Goal: Task Accomplishment & Management: Use online tool/utility

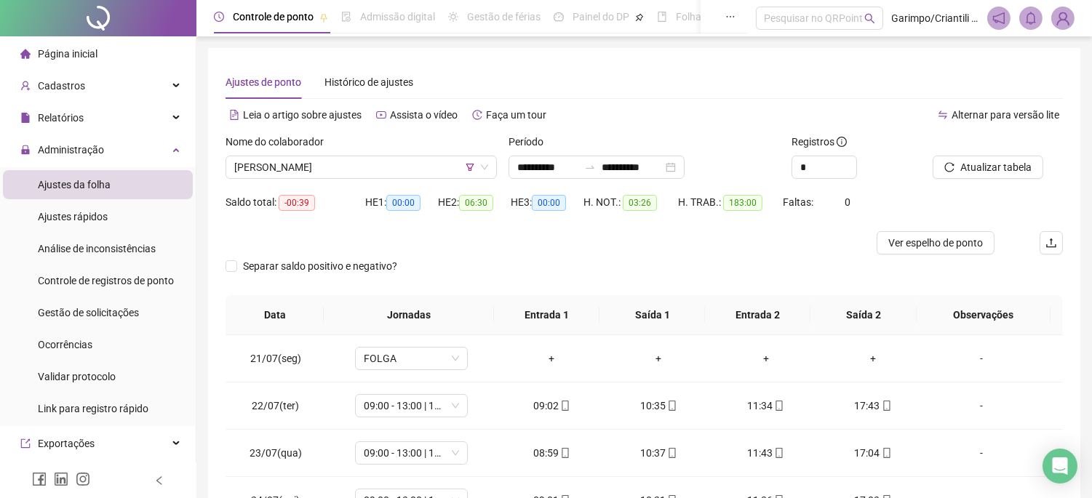
click at [666, 400] on span at bounding box center [672, 406] width 12 height 12
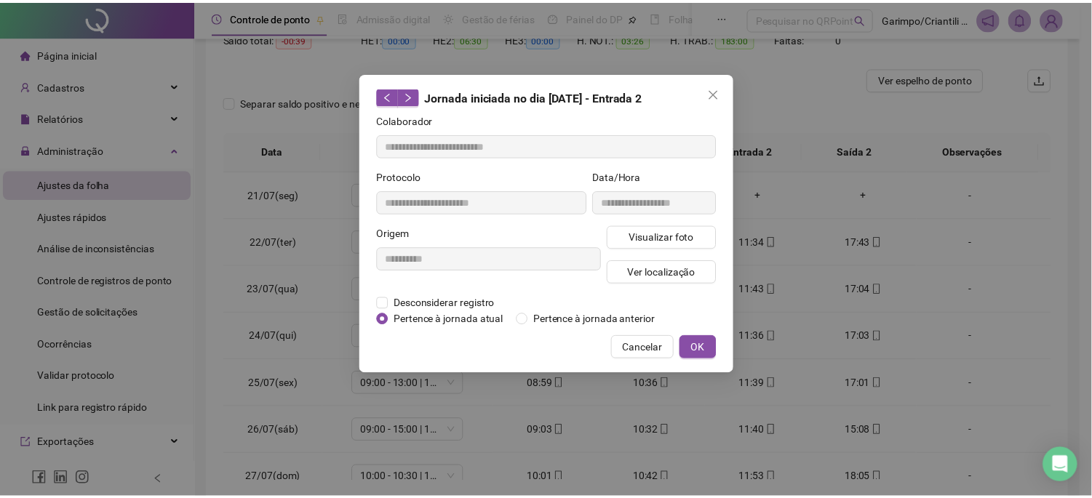
scroll to position [146, 0]
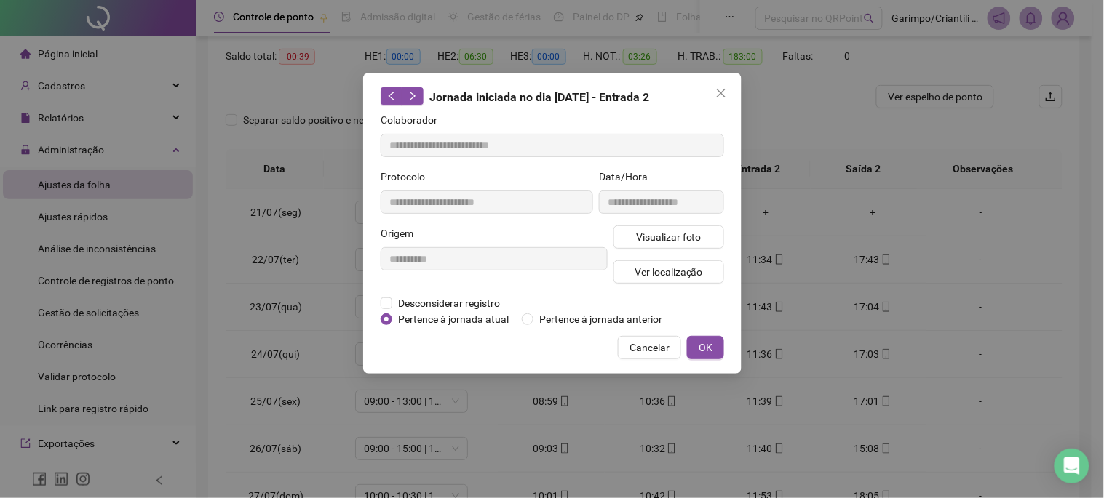
type input "**********"
click at [728, 95] on span "Close" at bounding box center [720, 93] width 23 height 12
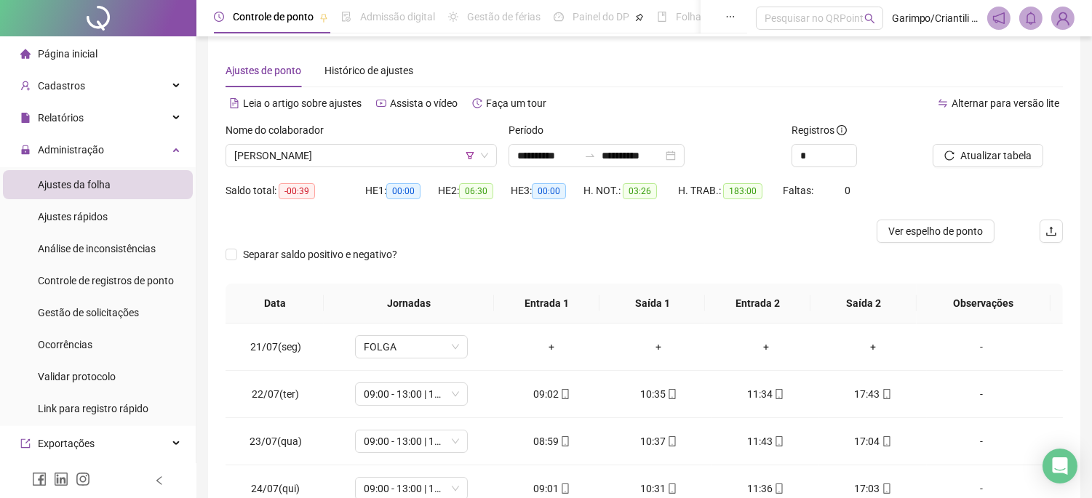
scroll to position [0, 0]
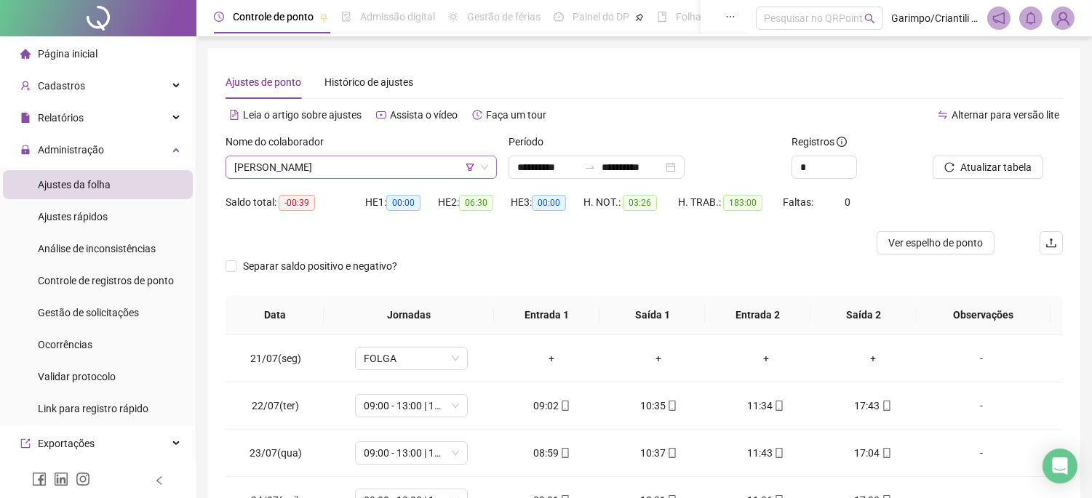
click at [423, 177] on span "[PERSON_NAME]" at bounding box center [361, 167] width 254 height 22
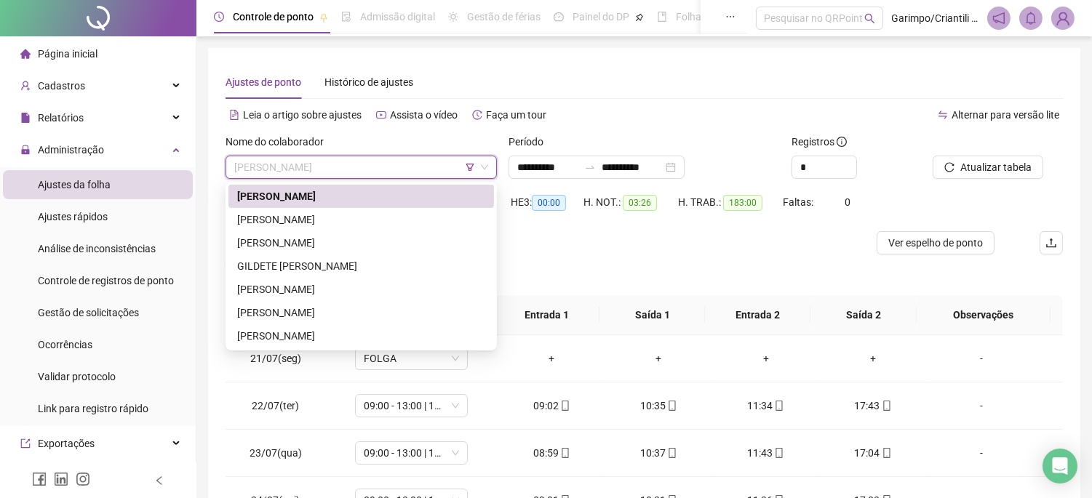
click at [434, 170] on span "[PERSON_NAME]" at bounding box center [361, 167] width 254 height 22
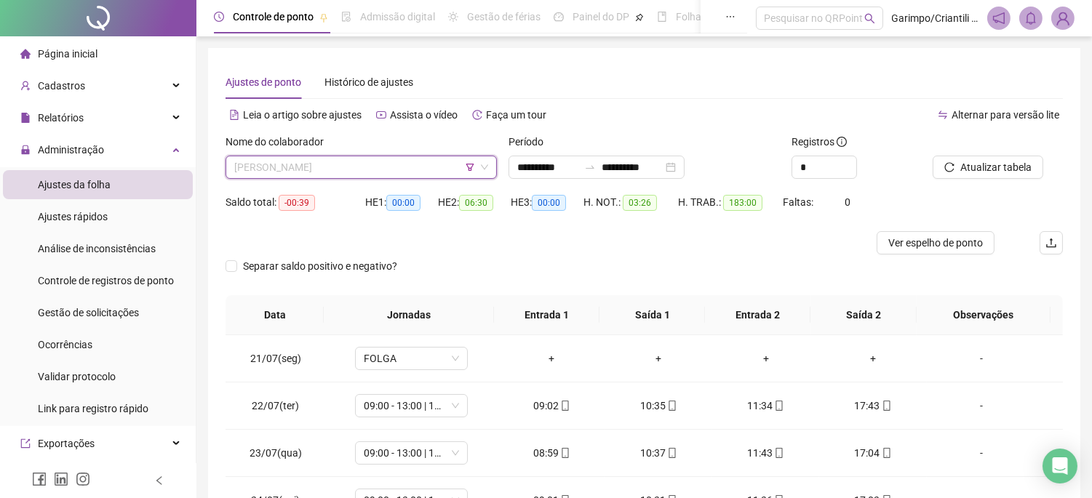
click at [415, 178] on span "[PERSON_NAME]" at bounding box center [361, 167] width 254 height 22
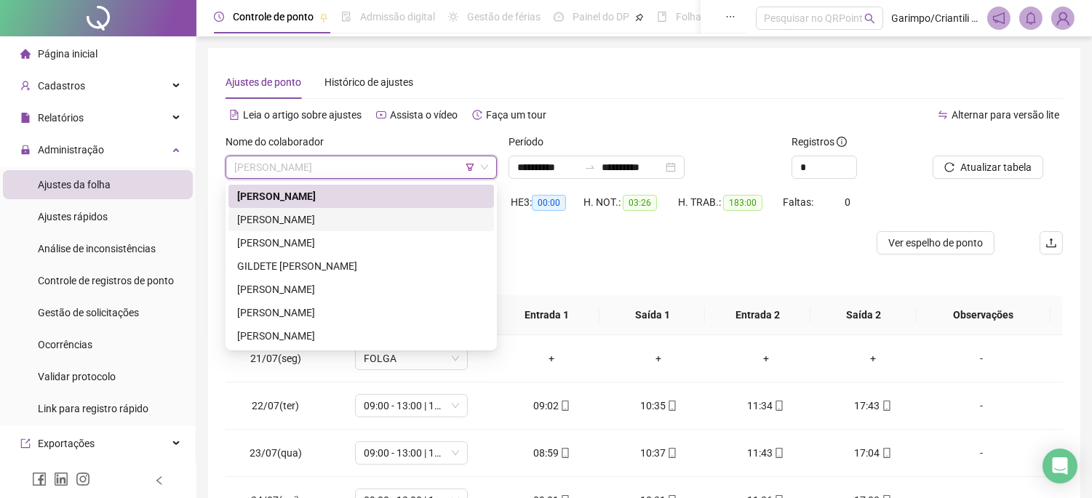
click at [351, 224] on div "[PERSON_NAME]" at bounding box center [361, 220] width 248 height 16
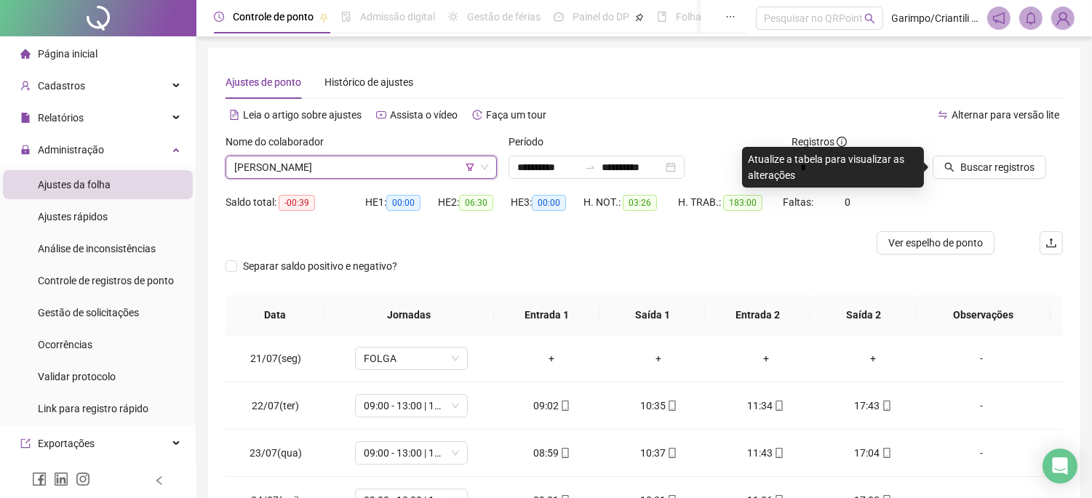
click at [380, 161] on span "[PERSON_NAME]" at bounding box center [361, 167] width 254 height 22
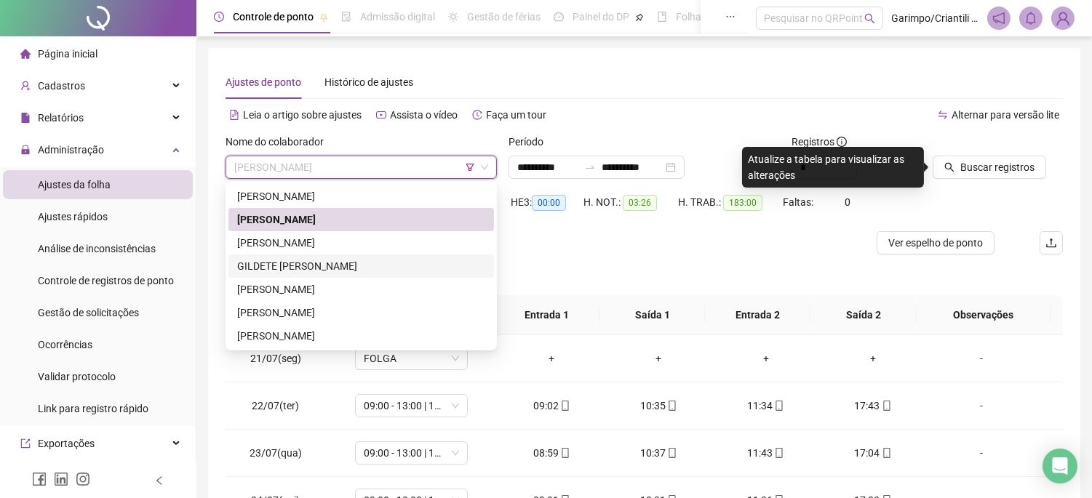
click at [343, 267] on div "GILDETE [PERSON_NAME]" at bounding box center [361, 266] width 248 height 16
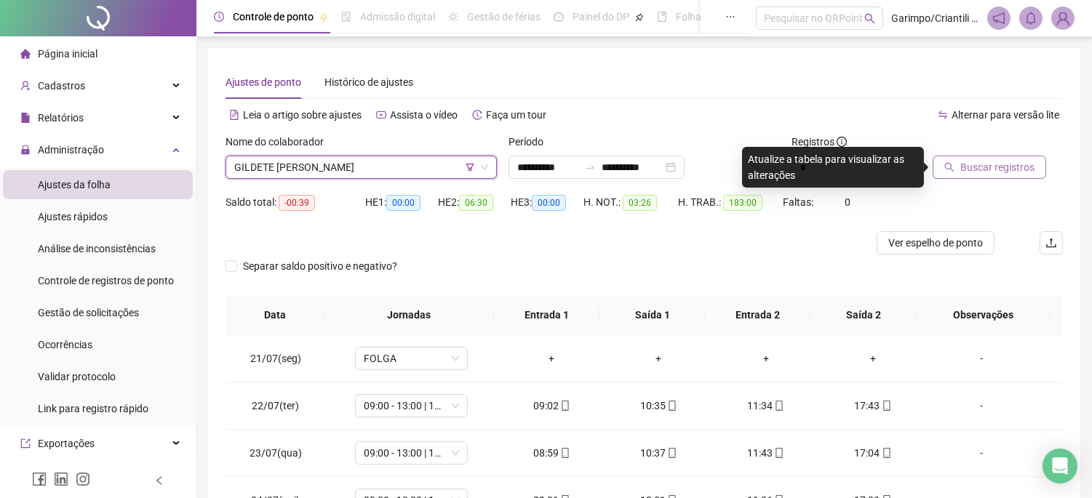
click at [942, 160] on button "Buscar registros" at bounding box center [990, 167] width 114 height 23
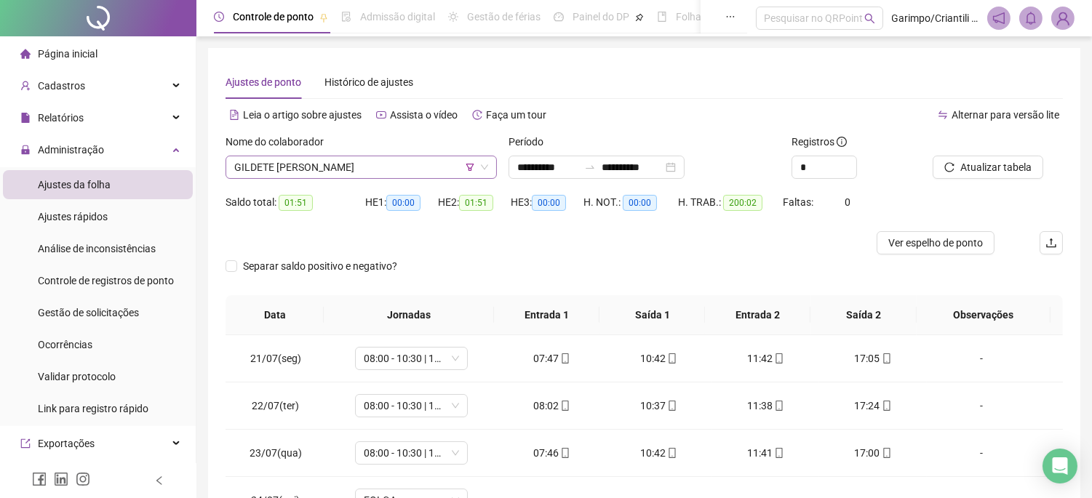
click at [446, 166] on span "GILDETE [PERSON_NAME]" at bounding box center [361, 167] width 254 height 22
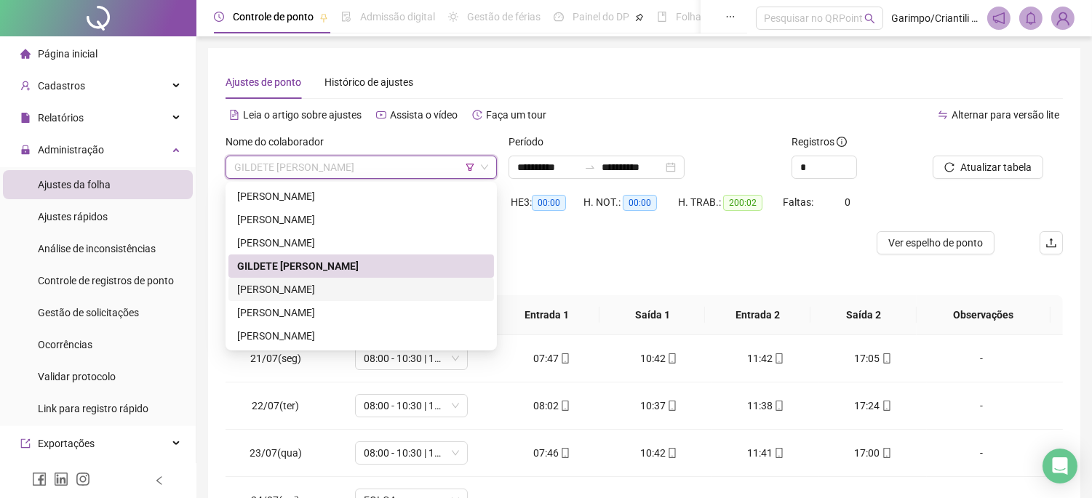
click at [379, 282] on div "[PERSON_NAME]" at bounding box center [361, 290] width 248 height 16
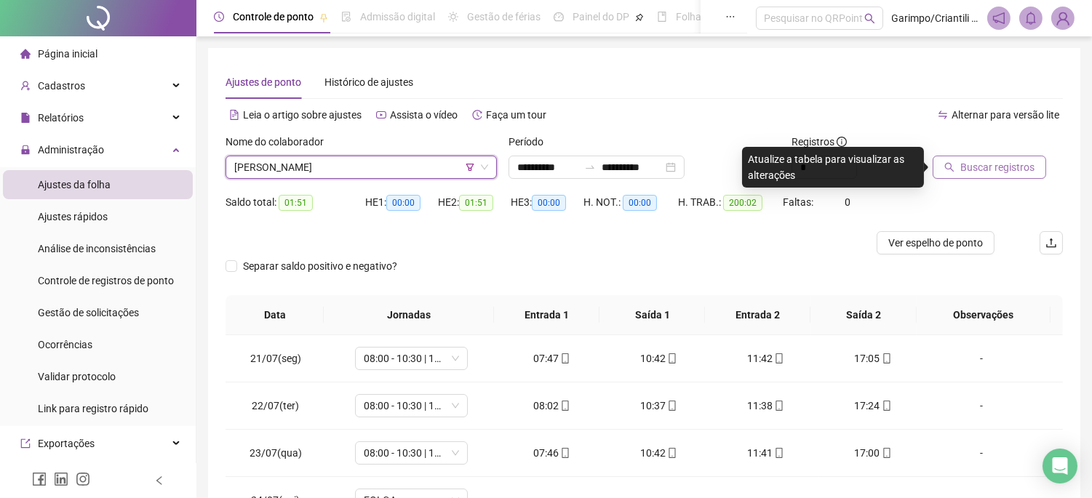
click at [986, 172] on span "Buscar registros" at bounding box center [997, 167] width 74 height 16
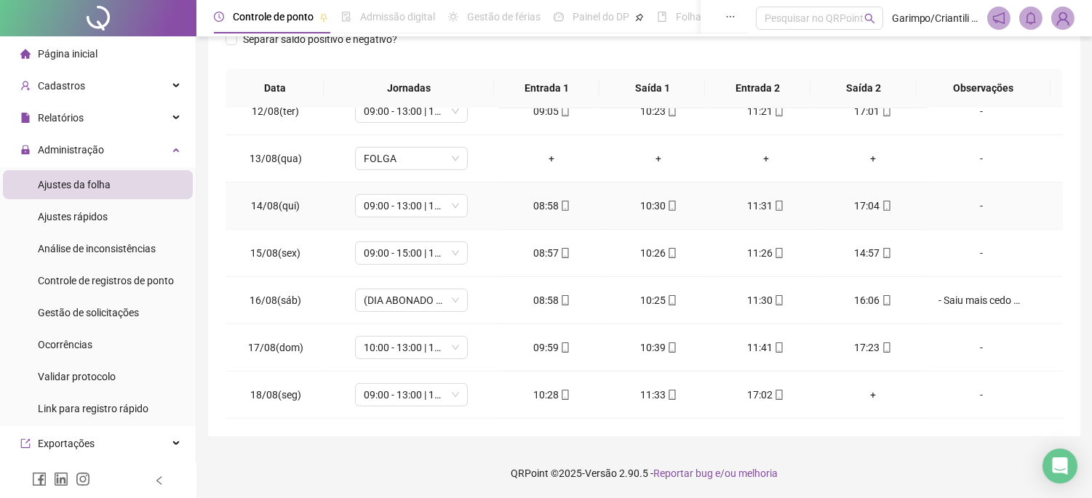
scroll to position [1063, 0]
click at [882, 350] on icon "mobile" at bounding box center [887, 348] width 10 height 10
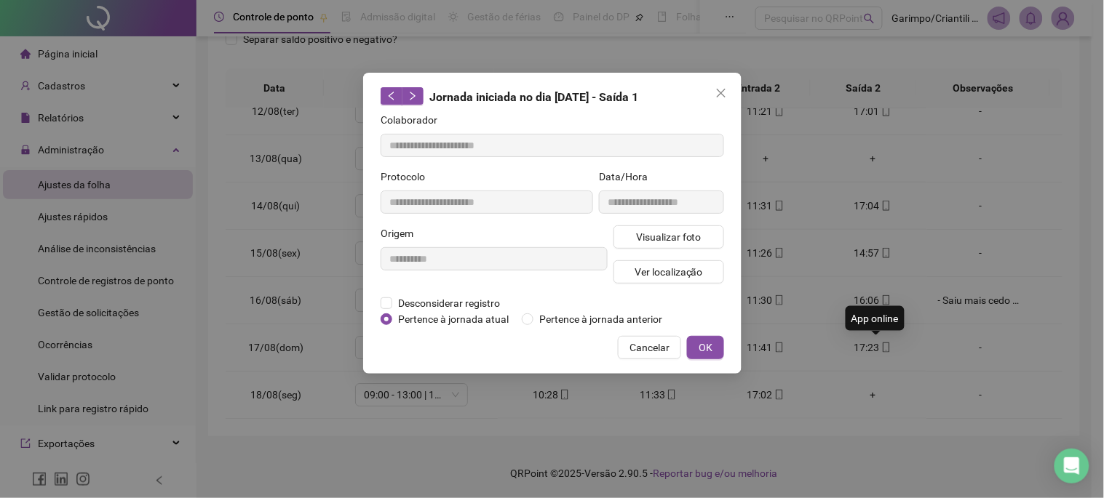
type input "**********"
click at [716, 239] on button "Visualizar foto" at bounding box center [668, 237] width 111 height 23
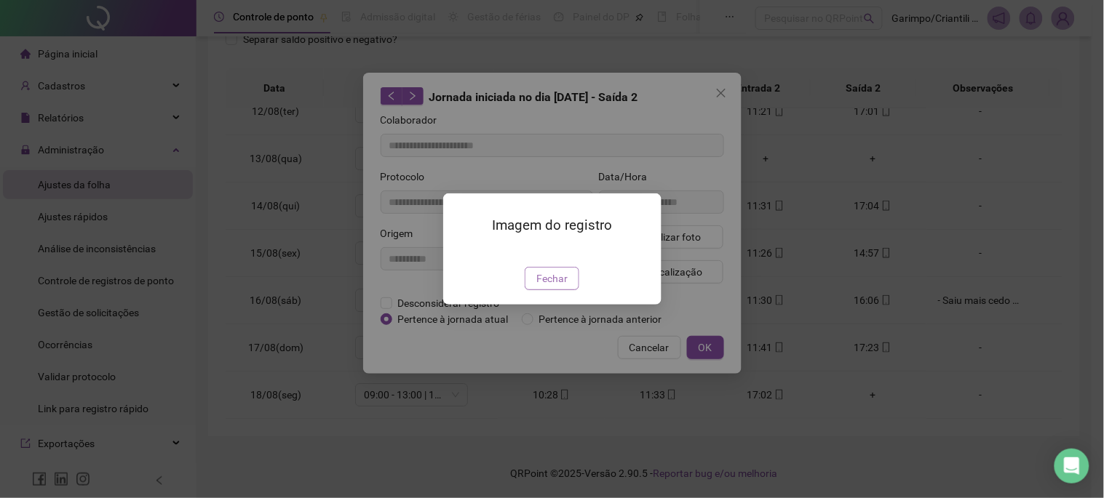
click at [544, 287] on span "Fechar" at bounding box center [551, 279] width 31 height 16
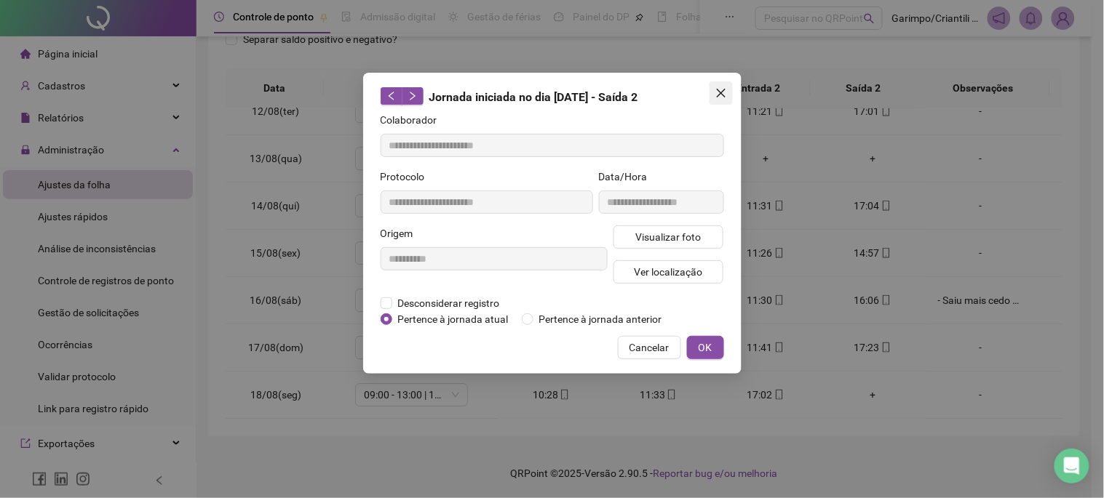
click at [717, 92] on icon "close" at bounding box center [721, 93] width 12 height 12
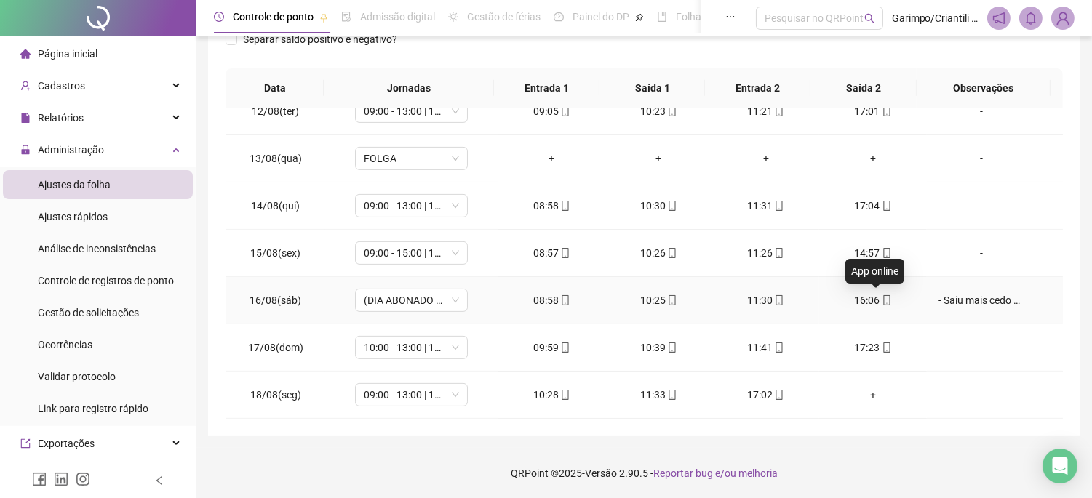
click at [880, 295] on span at bounding box center [886, 301] width 12 height 12
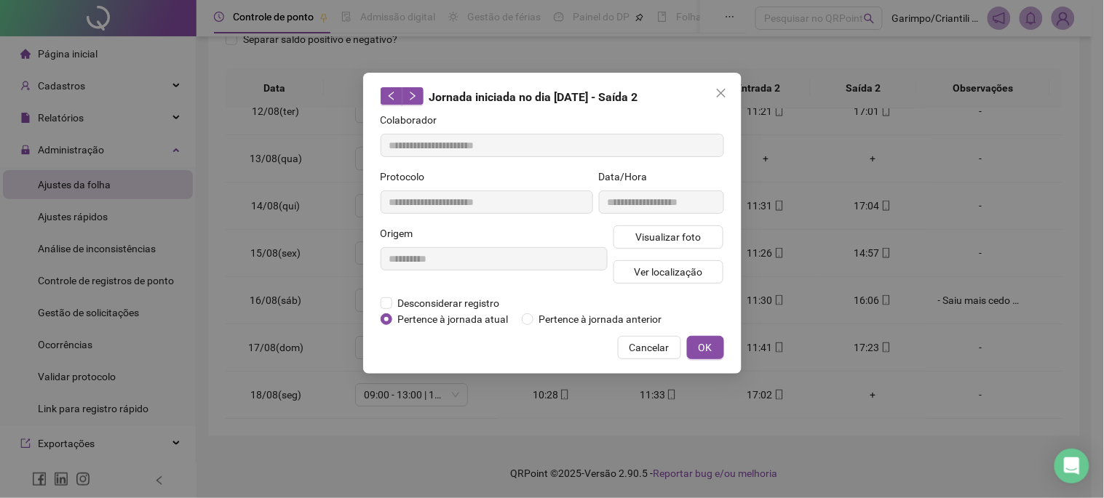
type input "**********"
click at [695, 222] on div "**********" at bounding box center [661, 197] width 131 height 57
click at [693, 228] on button "Visualizar foto" at bounding box center [668, 237] width 111 height 23
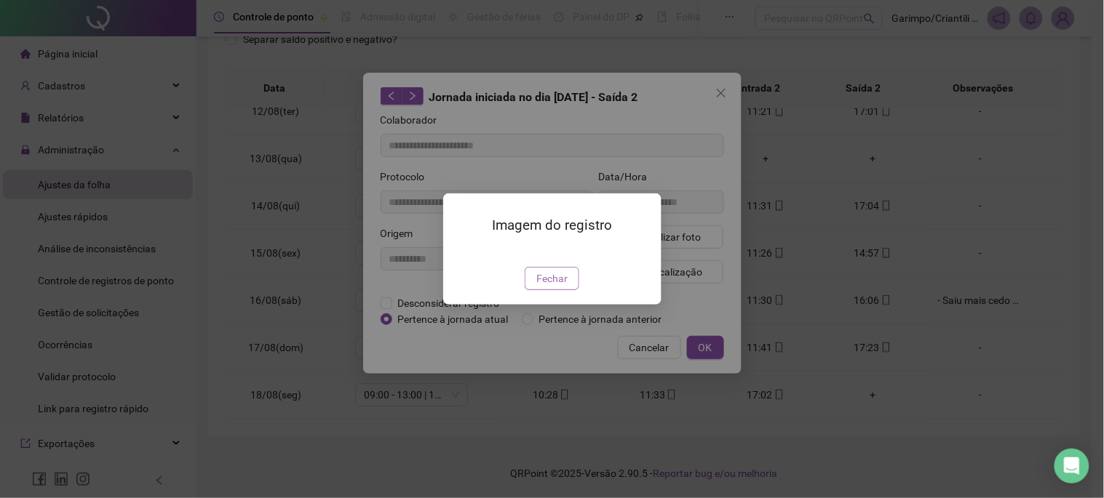
click at [550, 287] on span "Fechar" at bounding box center [551, 279] width 31 height 16
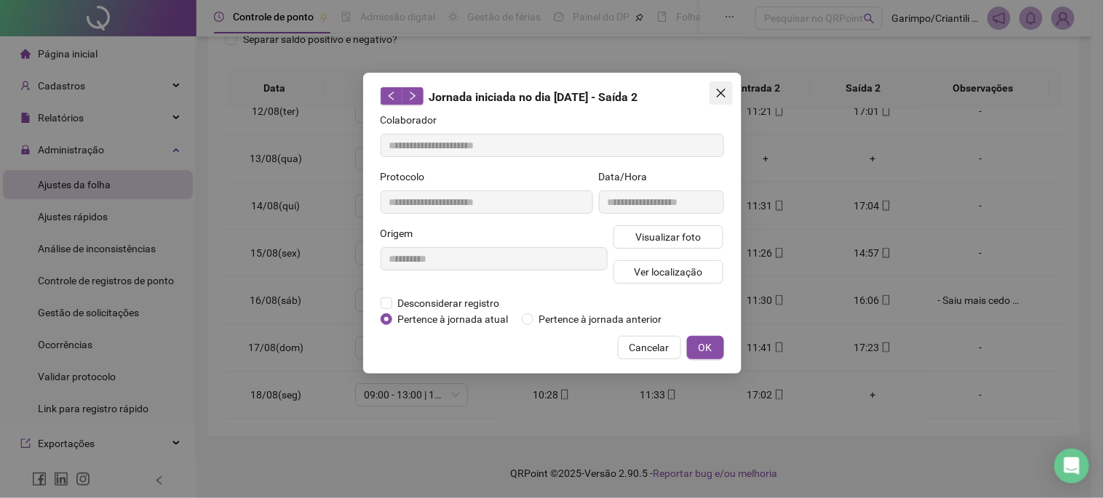
click at [728, 97] on span "Close" at bounding box center [720, 93] width 23 height 12
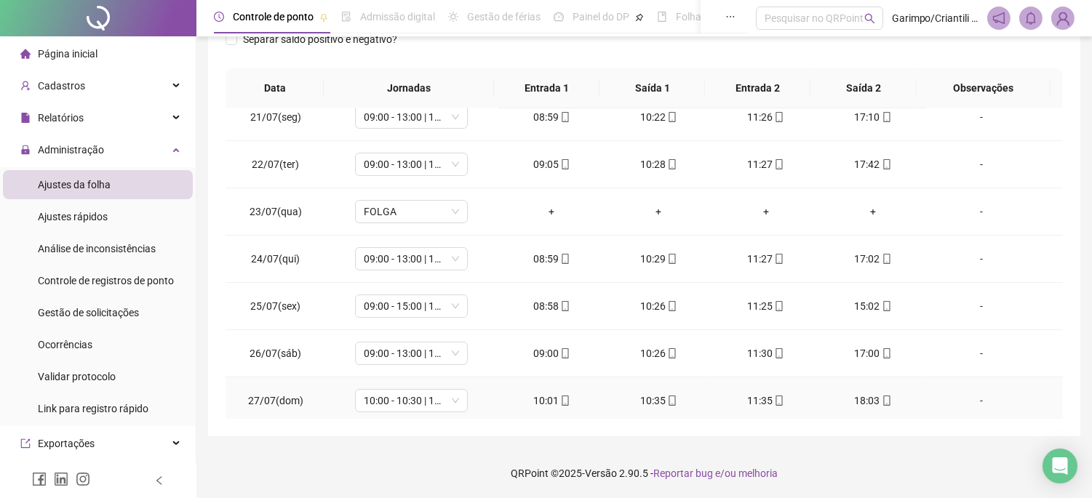
scroll to position [0, 0]
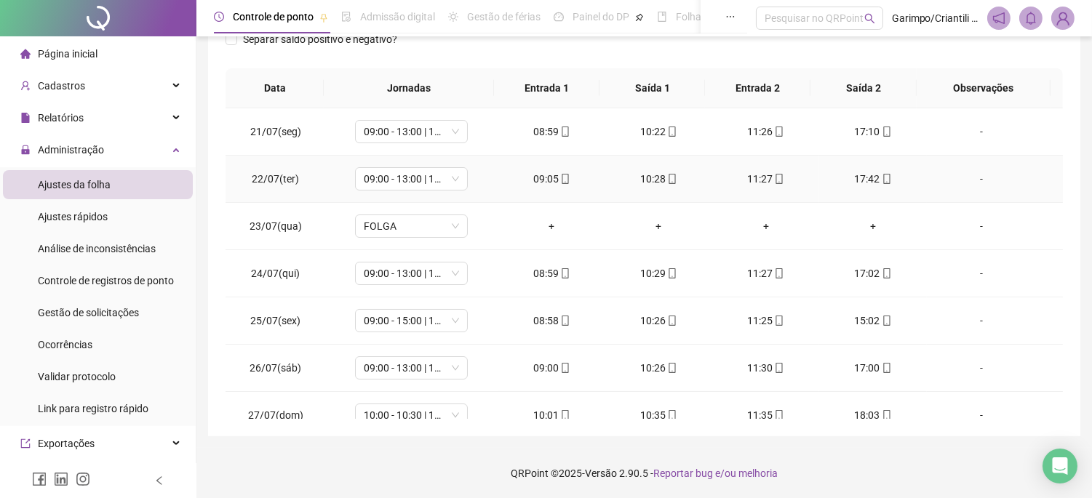
click at [872, 166] on td "17:42" at bounding box center [872, 179] width 107 height 47
click at [880, 173] on span at bounding box center [886, 179] width 12 height 12
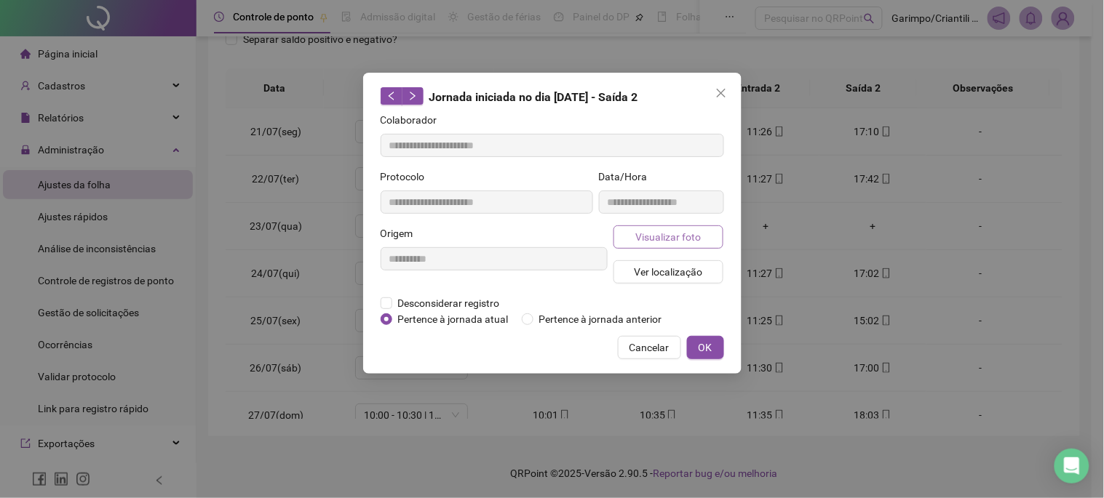
click at [718, 235] on button "Visualizar foto" at bounding box center [668, 237] width 111 height 23
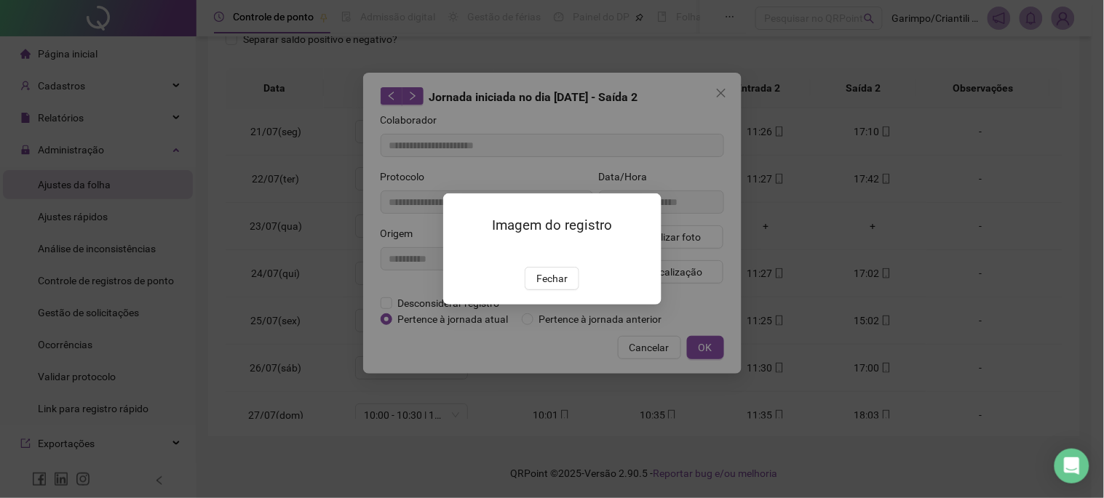
type input "**********"
click at [546, 305] on div "Imagem do registro Fechar" at bounding box center [552, 249] width 218 height 111
click at [546, 287] on span "Fechar" at bounding box center [551, 279] width 31 height 16
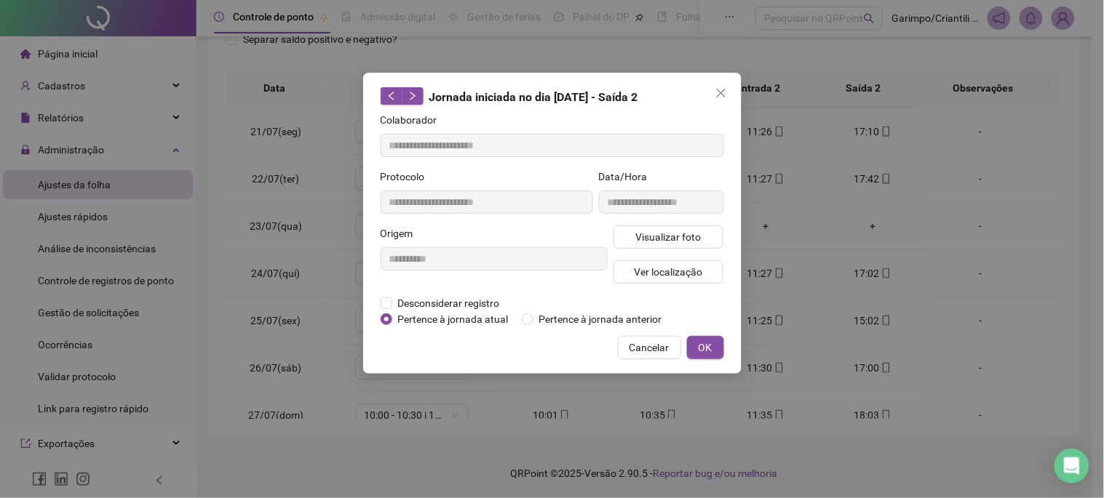
click at [731, 90] on span "Close" at bounding box center [720, 93] width 23 height 12
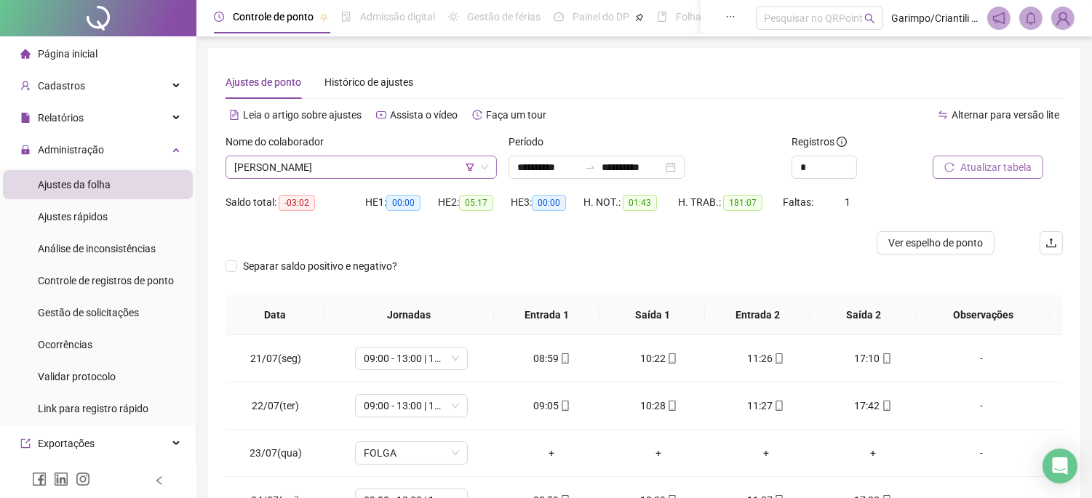
click at [338, 163] on span "[PERSON_NAME]" at bounding box center [361, 167] width 254 height 22
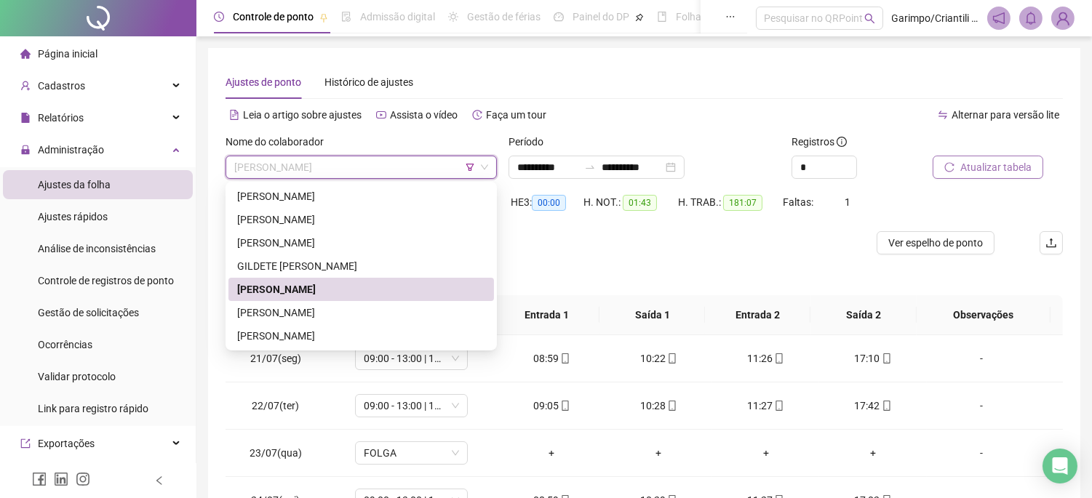
click at [471, 167] on icon "filter" at bounding box center [470, 167] width 8 height 7
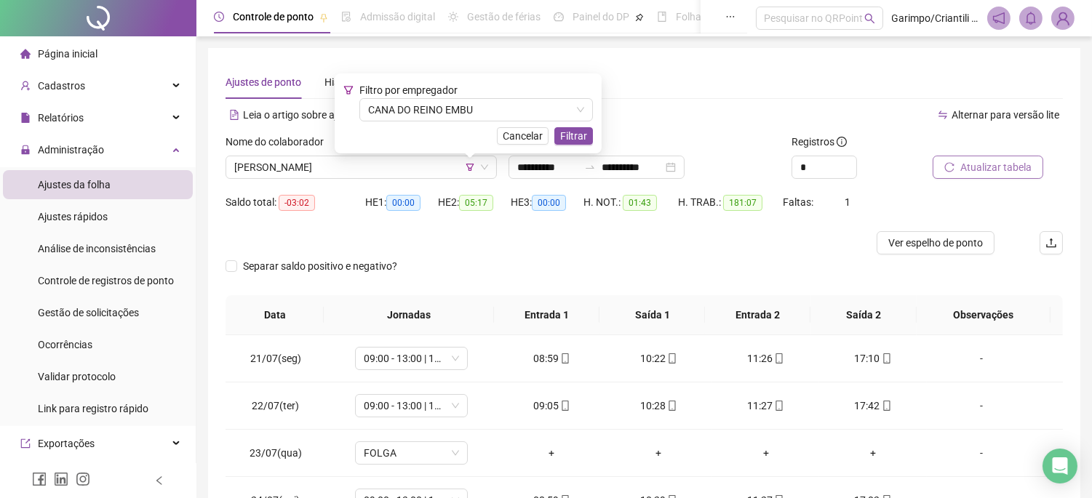
click at [512, 274] on div "Separar saldo positivo e negativo?" at bounding box center [645, 275] width 838 height 41
click at [418, 154] on div "Nome do colaborador" at bounding box center [361, 145] width 271 height 22
click at [448, 114] on span "CANA DO REINO EMBU" at bounding box center [476, 110] width 216 height 22
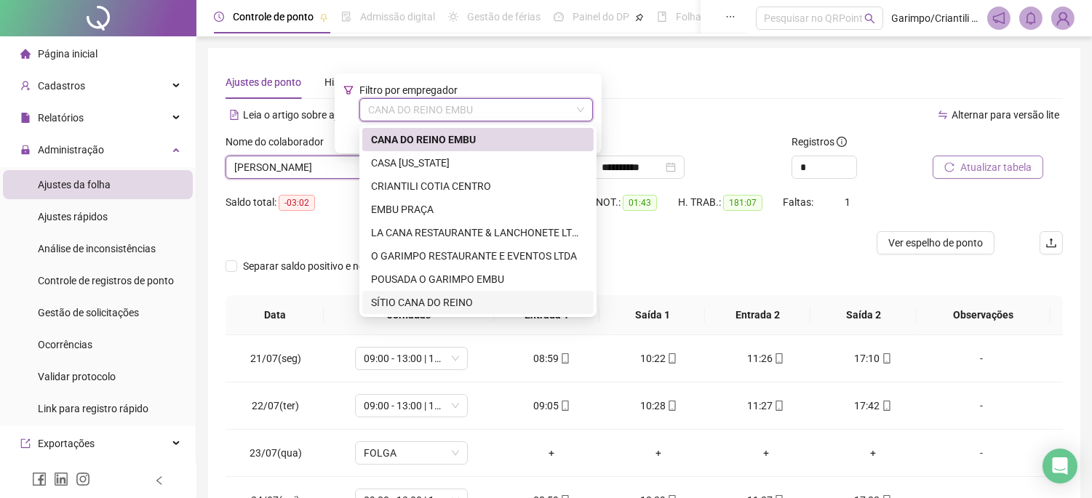
click at [441, 297] on div "SÍTIO CANA DO REINO" at bounding box center [478, 303] width 214 height 16
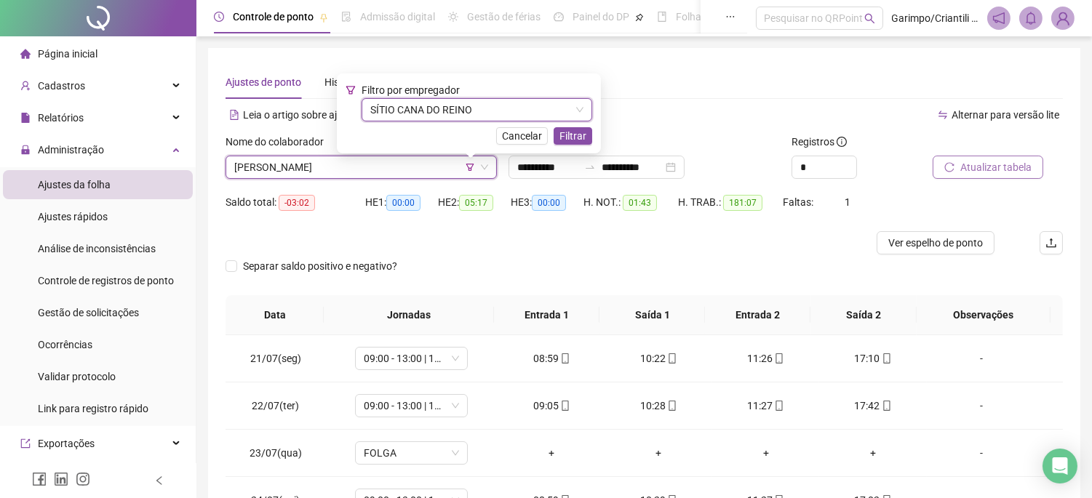
click at [565, 231] on div at bounding box center [540, 242] width 628 height 23
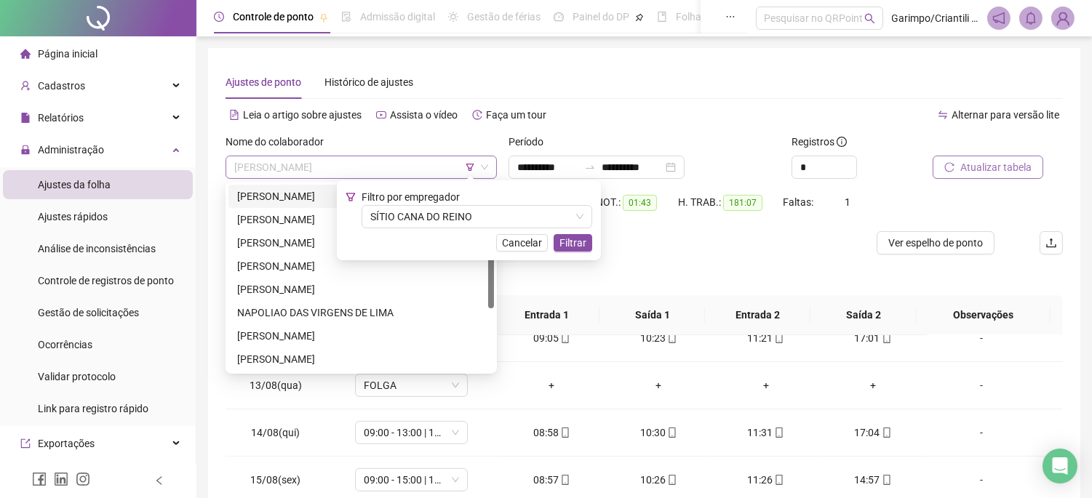
click at [390, 163] on span "[PERSON_NAME]" at bounding box center [361, 167] width 254 height 22
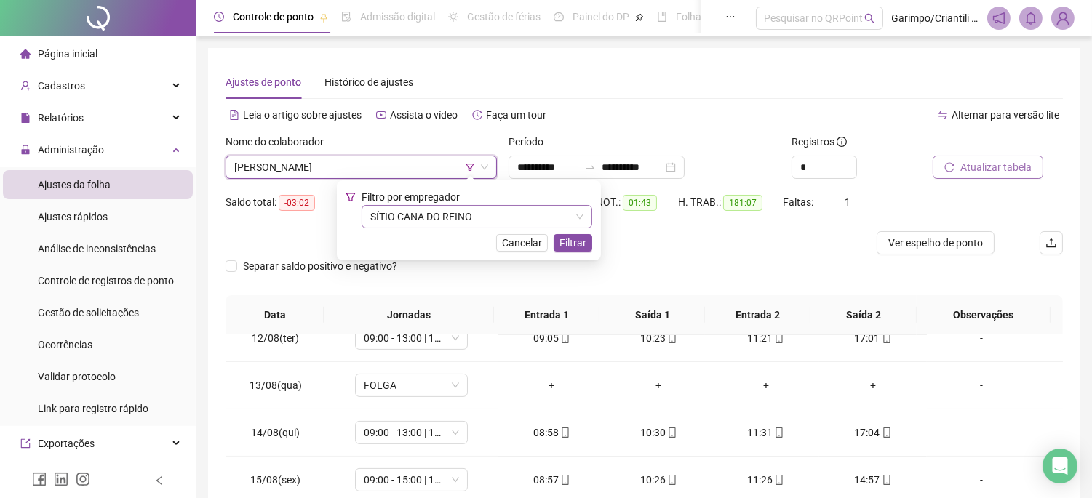
click at [472, 226] on span "SÍTIO CANA DO REINO" at bounding box center [476, 217] width 213 height 22
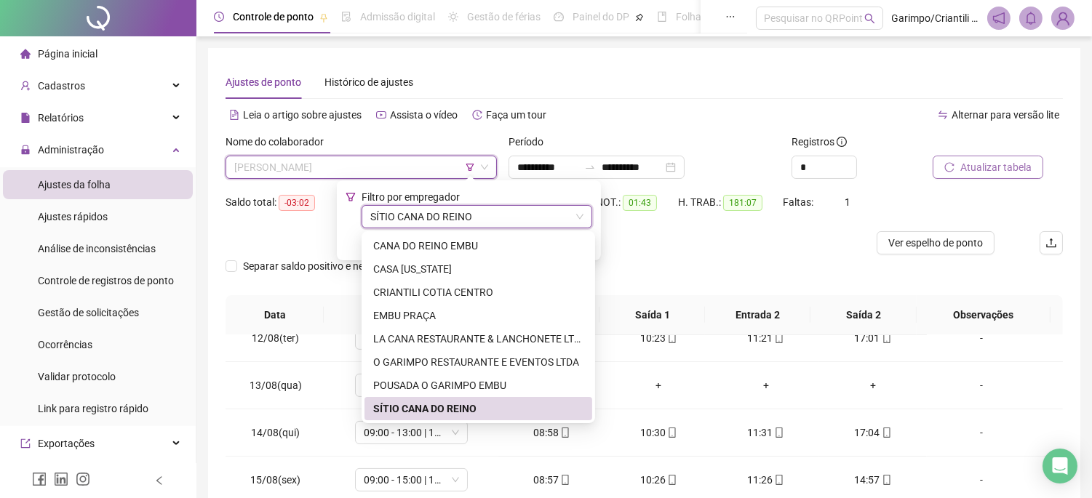
click at [476, 172] on span "[PERSON_NAME]" at bounding box center [361, 167] width 254 height 22
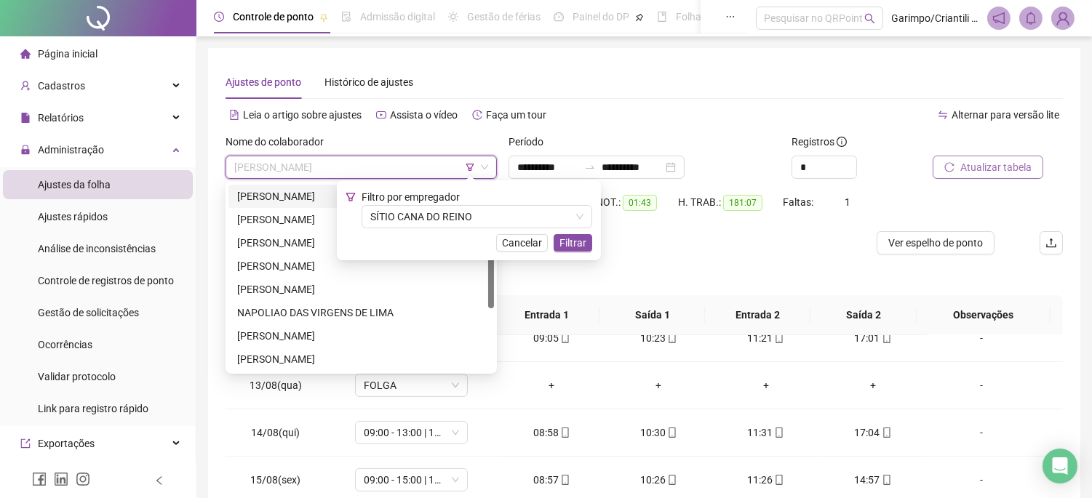
click at [471, 167] on icon "filter" at bounding box center [470, 167] width 8 height 7
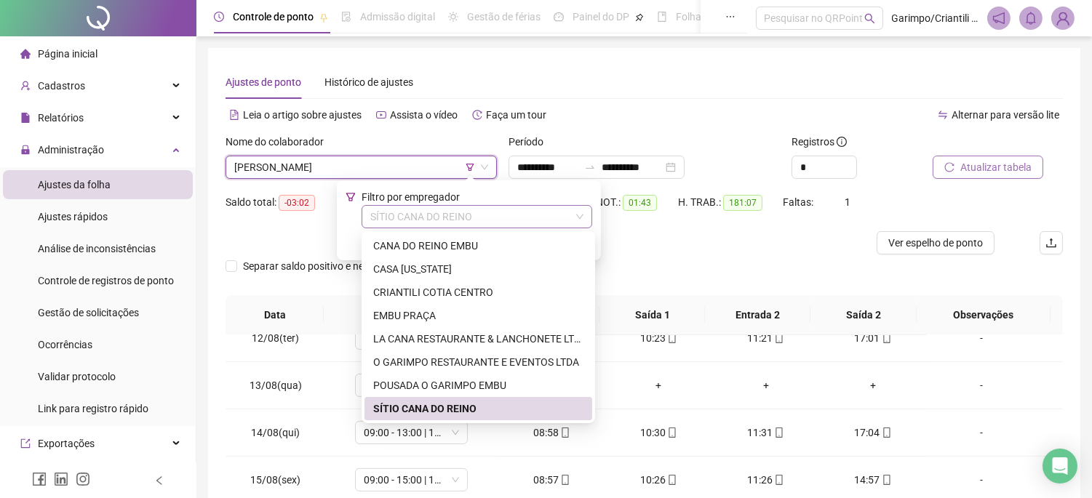
click at [407, 212] on span "SÍTIO CANA DO REINO" at bounding box center [476, 217] width 213 height 22
click at [390, 295] on div "CRIANTILI COTIA CENTRO" at bounding box center [478, 293] width 210 height 16
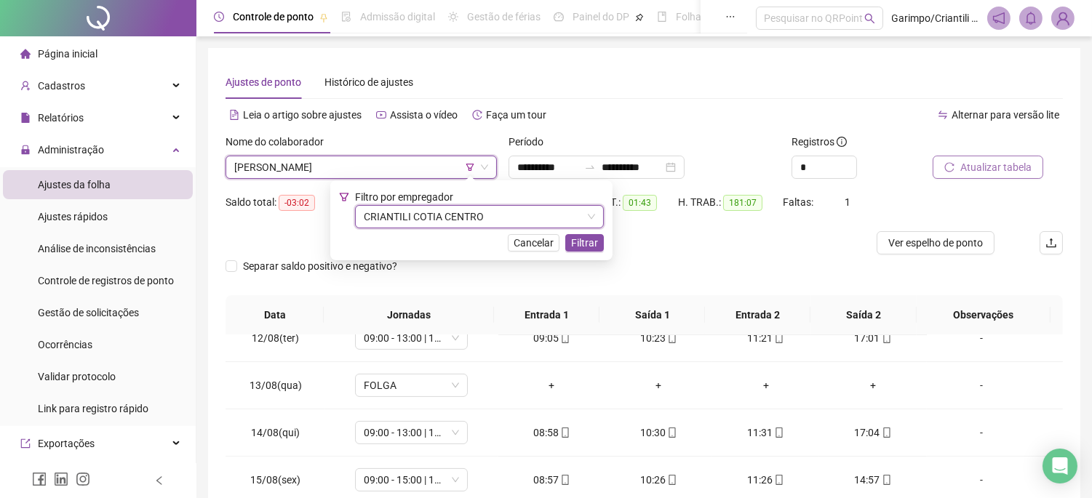
click at [956, 164] on button "Atualizar tabela" at bounding box center [988, 167] width 111 height 23
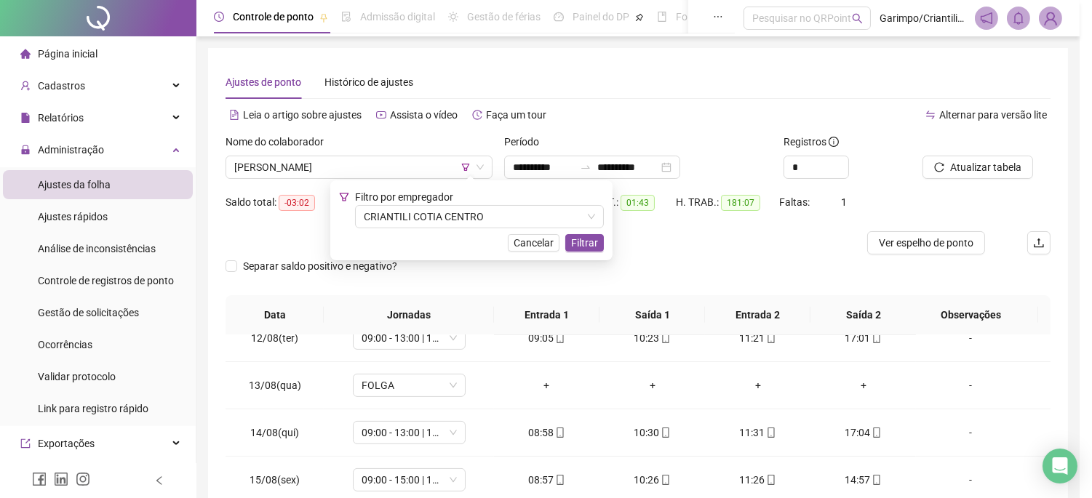
click at [584, 244] on span "Filtrar" at bounding box center [584, 243] width 27 height 16
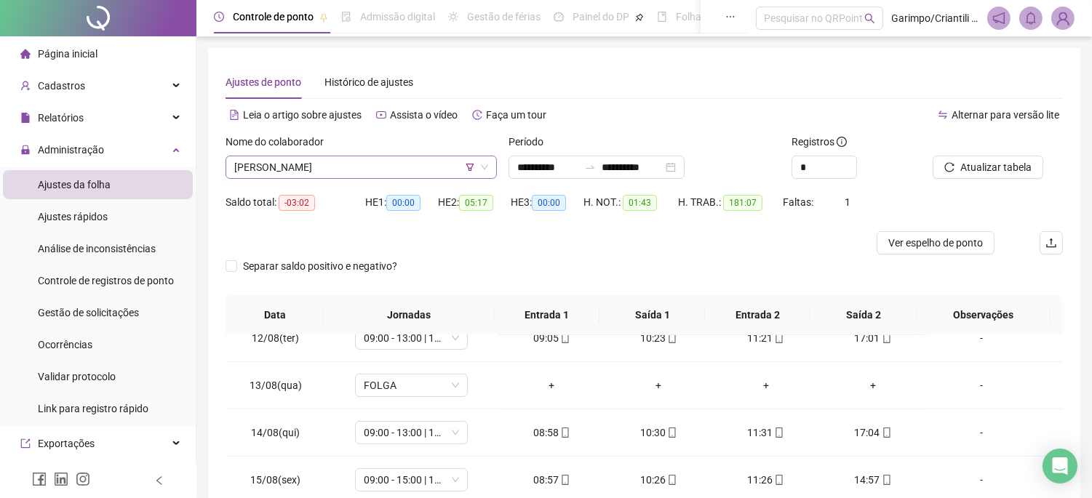
click at [391, 164] on span "[PERSON_NAME]" at bounding box center [361, 167] width 254 height 22
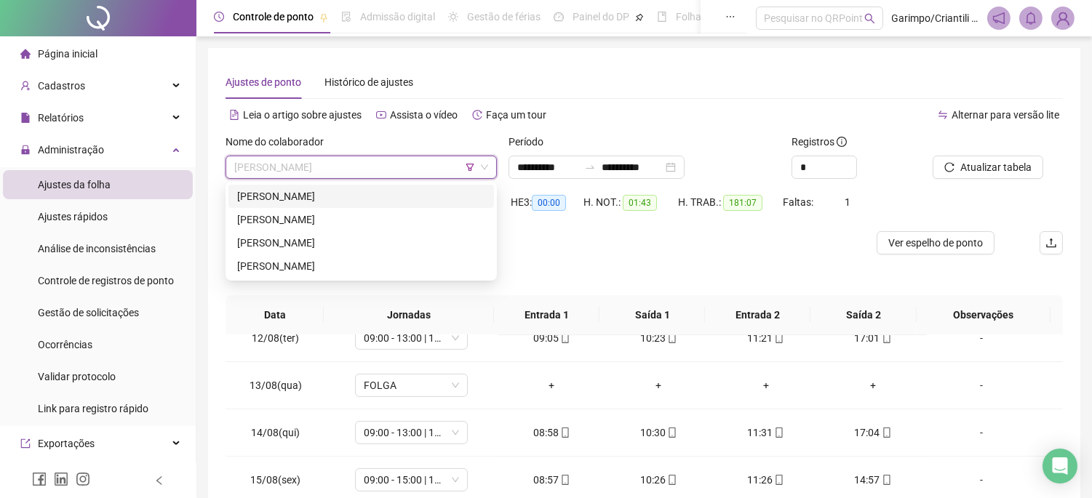
click at [339, 194] on div "[PERSON_NAME]" at bounding box center [361, 196] width 248 height 16
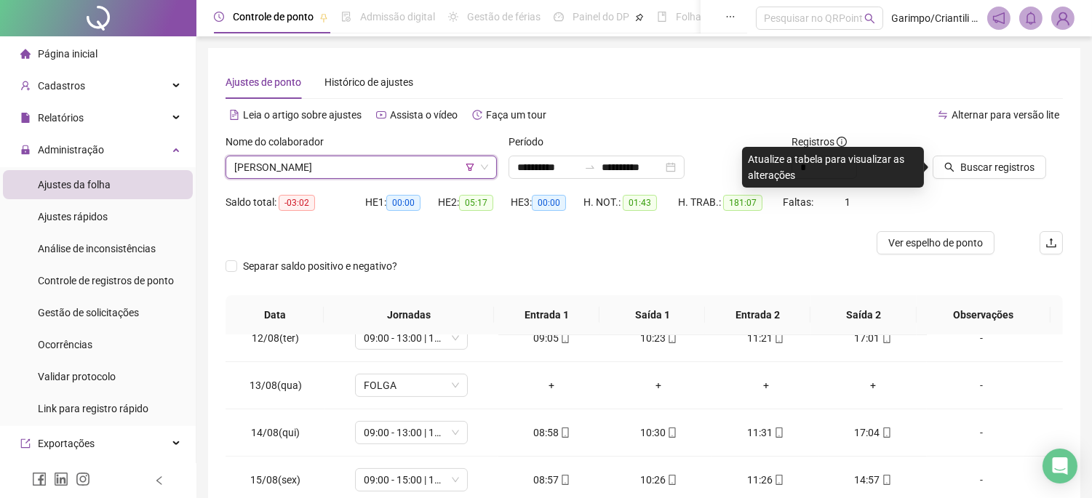
click at [990, 180] on div "Buscar registros" at bounding box center [998, 162] width 142 height 57
click at [991, 175] on button "Buscar registros" at bounding box center [990, 167] width 114 height 23
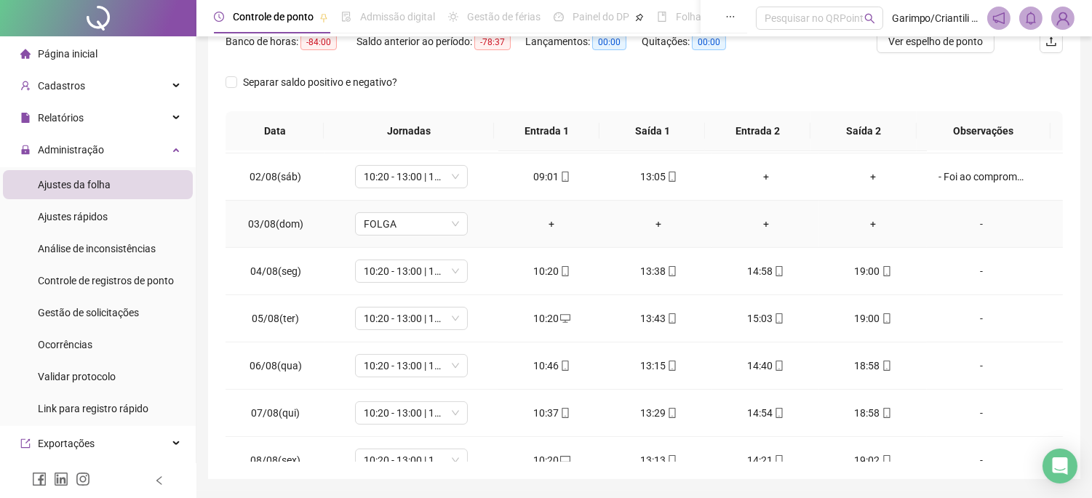
scroll to position [485, 0]
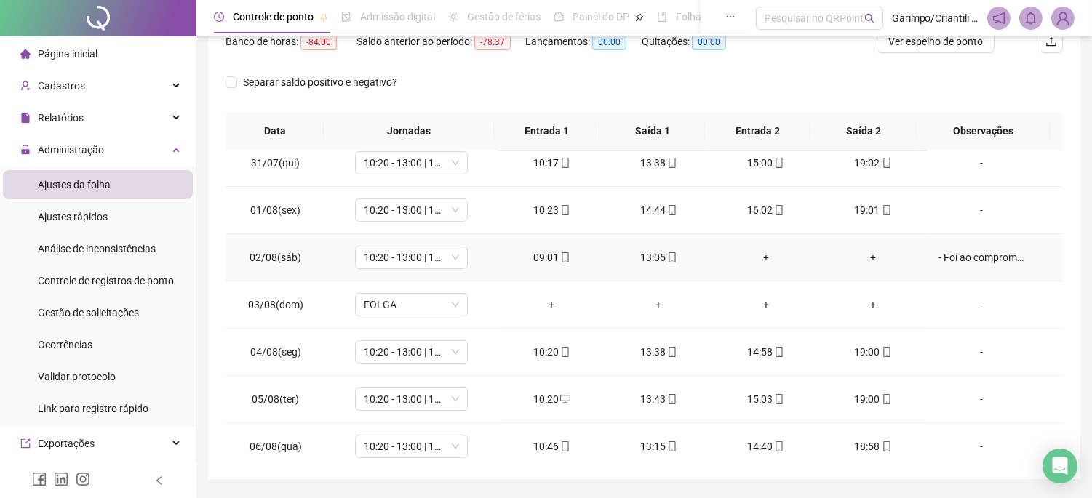
click at [965, 260] on div "- Foi ao compromisso com sua filha" at bounding box center [982, 258] width 86 height 16
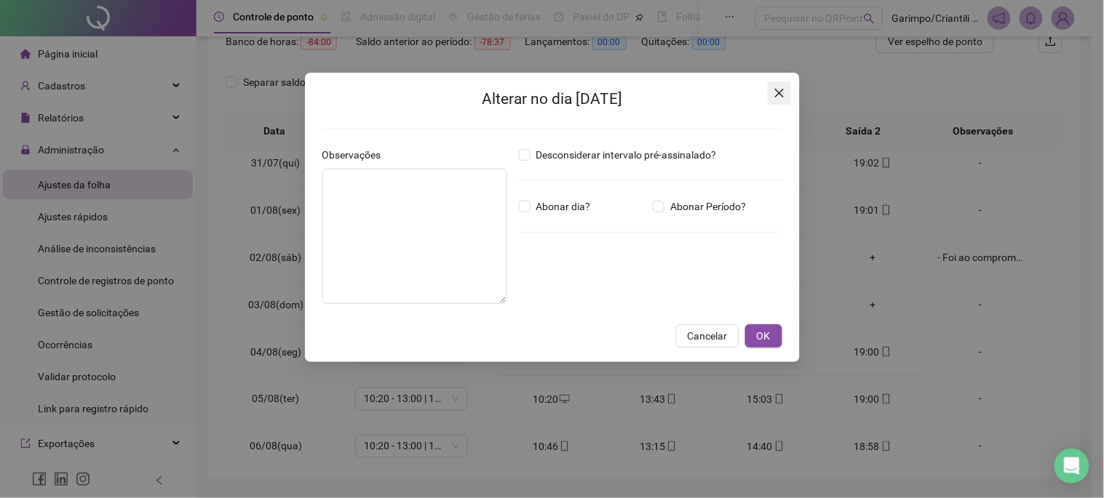
type textarea "**********"
click at [786, 90] on span "Close" at bounding box center [779, 93] width 23 height 12
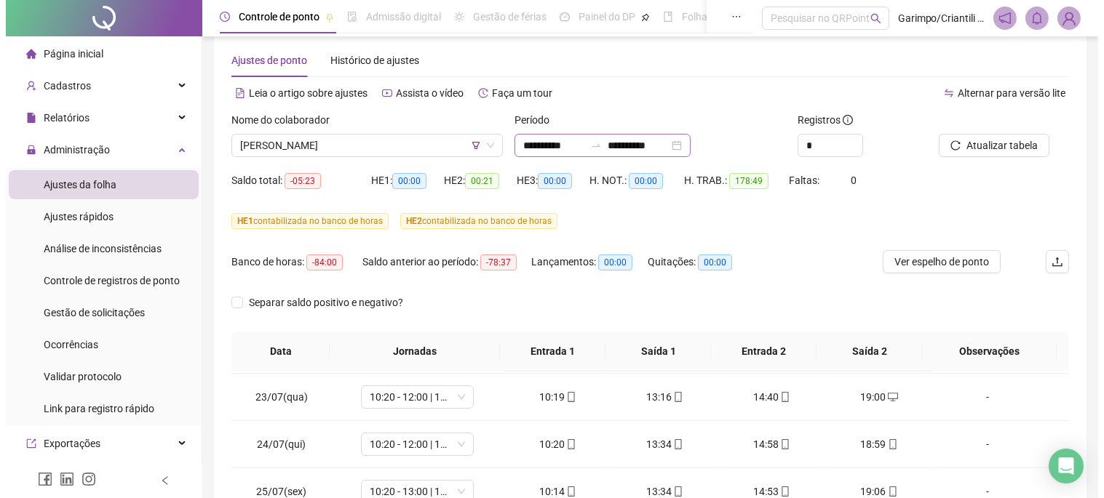
scroll to position [0, 0]
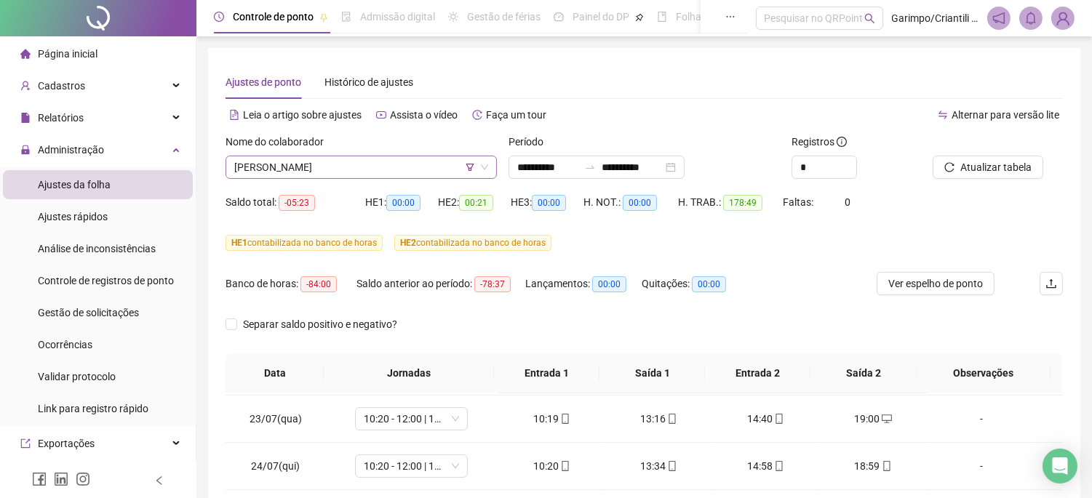
click at [449, 169] on span "[PERSON_NAME]" at bounding box center [361, 167] width 254 height 22
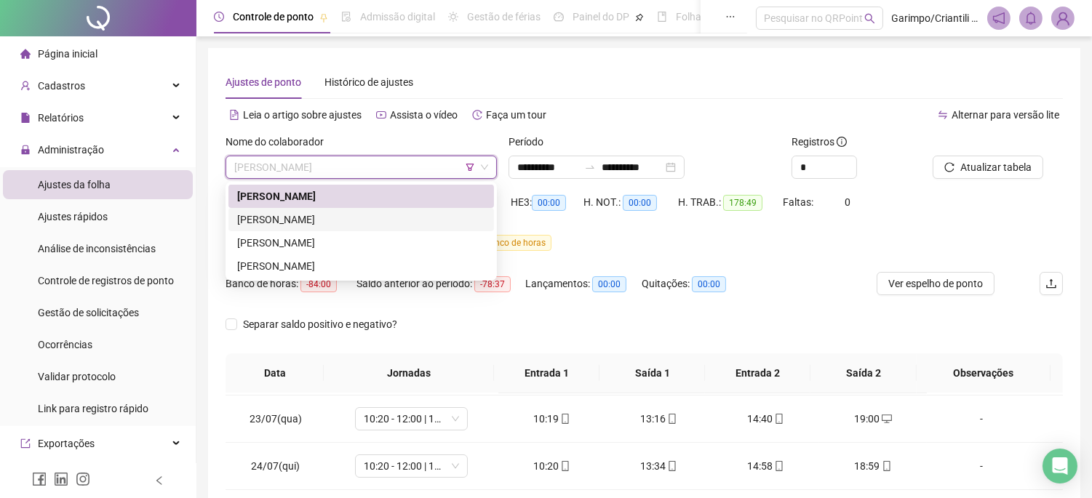
click at [394, 218] on div "[PERSON_NAME]" at bounding box center [361, 220] width 248 height 16
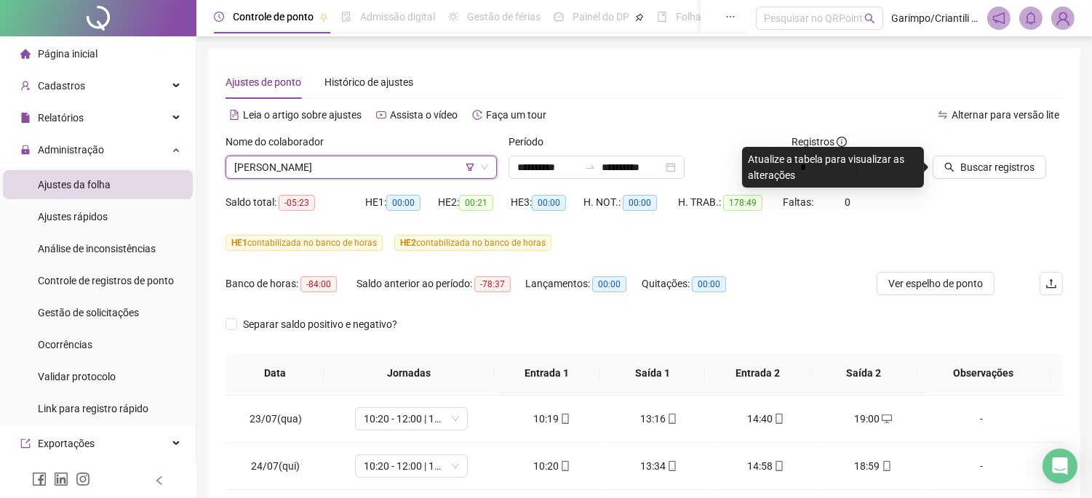
click at [979, 148] on div at bounding box center [980, 145] width 94 height 22
click at [976, 163] on span "Buscar registros" at bounding box center [997, 167] width 74 height 16
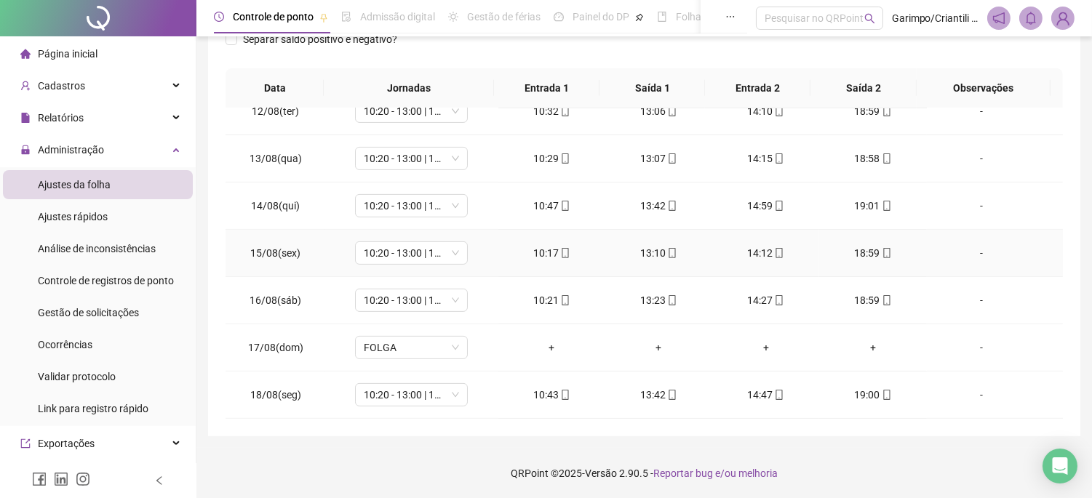
scroll to position [1063, 0]
click at [565, 395] on div "10:43" at bounding box center [552, 395] width 84 height 16
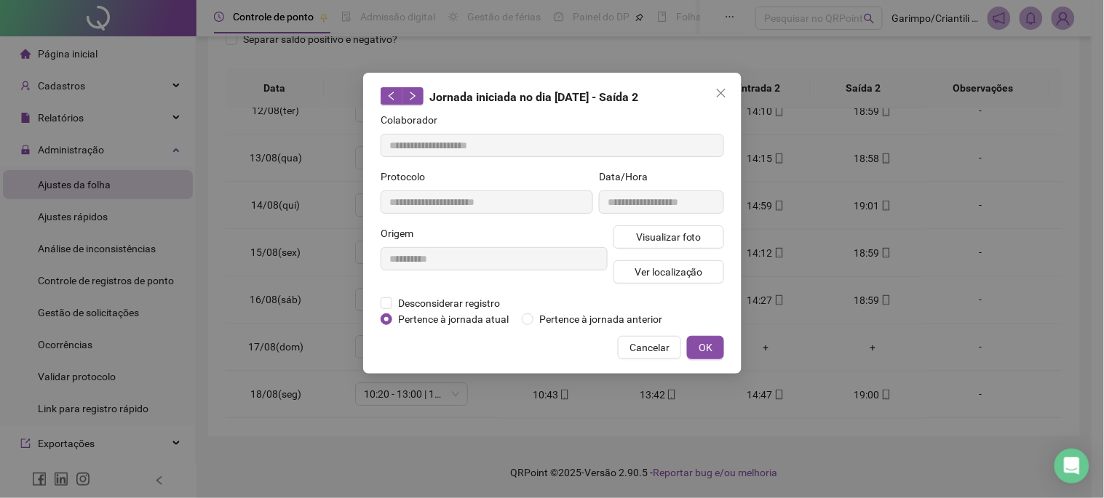
type input "**********"
click at [664, 237] on span "Visualizar foto" at bounding box center [667, 237] width 65 height 16
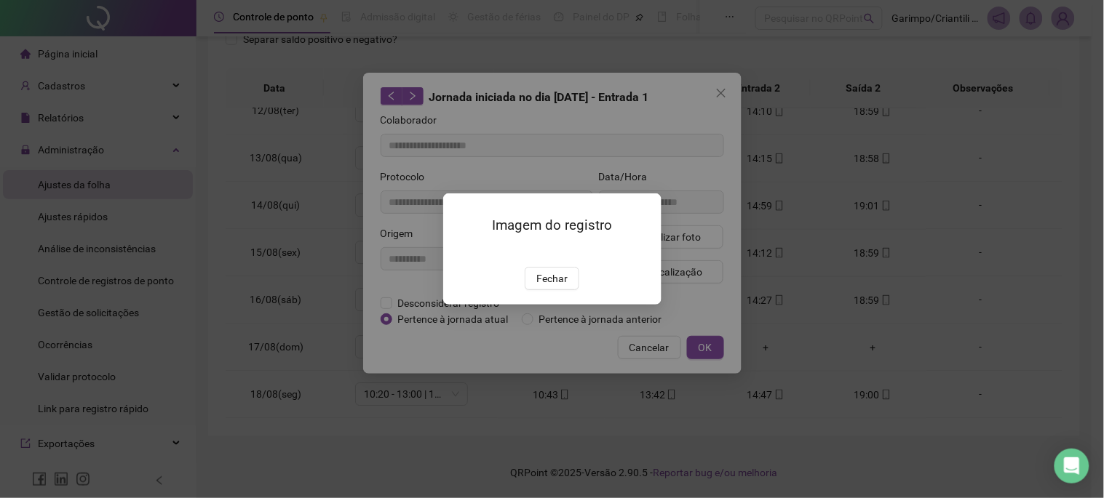
click at [542, 305] on div "Imagem do registro Fechar" at bounding box center [552, 249] width 218 height 111
click at [730, 84] on div "Imagem do registro Fechar" at bounding box center [552, 249] width 1104 height 498
click at [554, 287] on span "Fechar" at bounding box center [551, 279] width 31 height 16
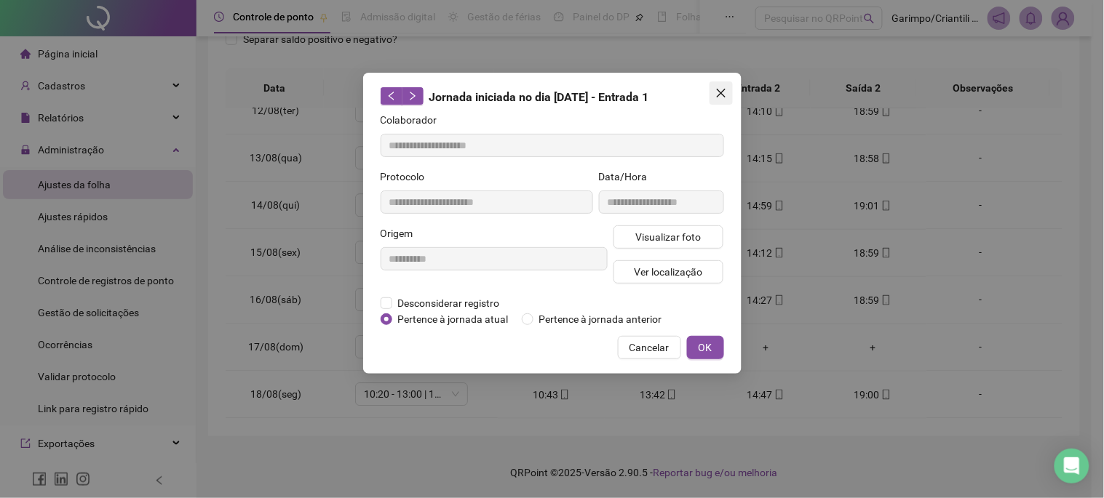
click at [731, 91] on span "Close" at bounding box center [720, 93] width 23 height 12
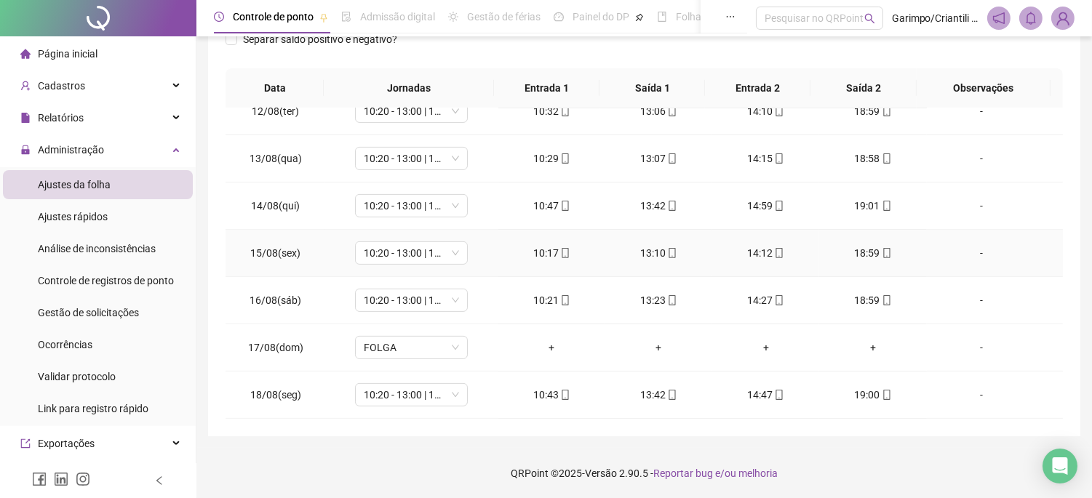
click at [565, 255] on div "10:17" at bounding box center [552, 253] width 84 height 16
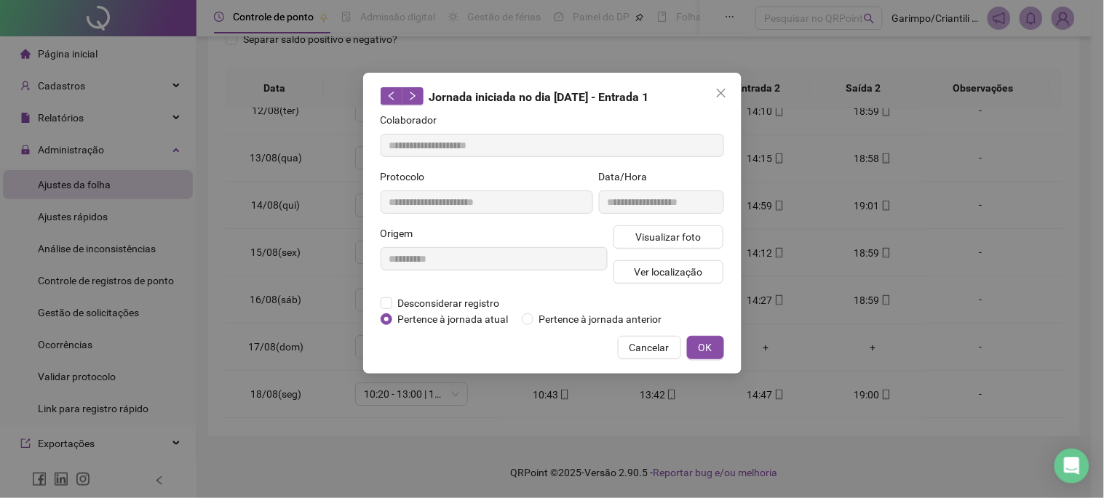
type input "**********"
click at [684, 242] on span "Visualizar foto" at bounding box center [667, 237] width 65 height 16
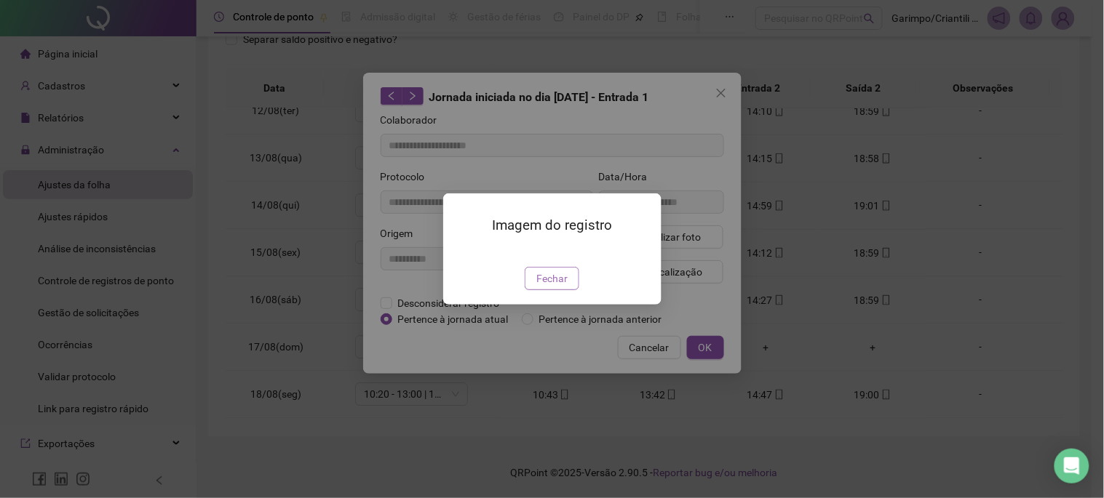
click at [555, 287] on span "Fechar" at bounding box center [551, 279] width 31 height 16
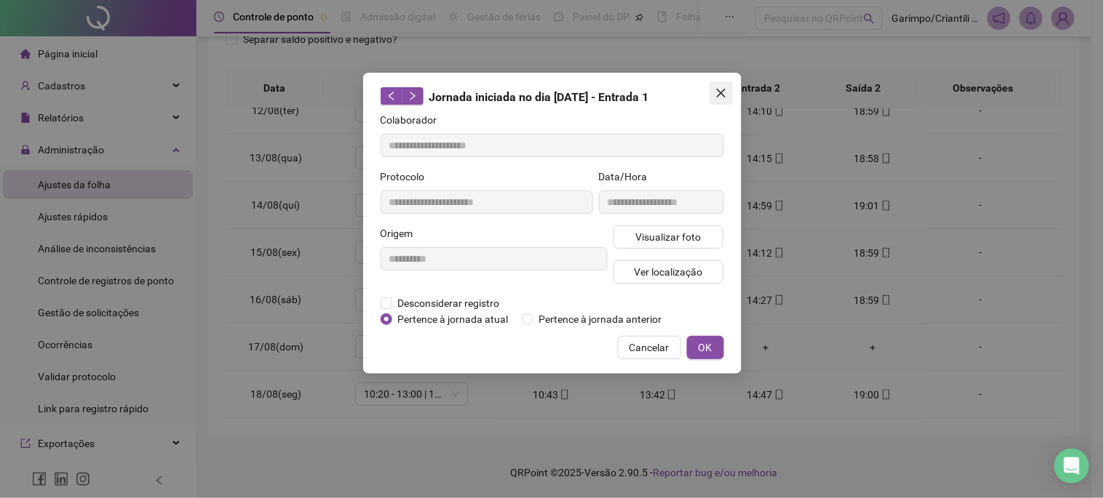
click at [712, 97] on span "Close" at bounding box center [720, 93] width 23 height 12
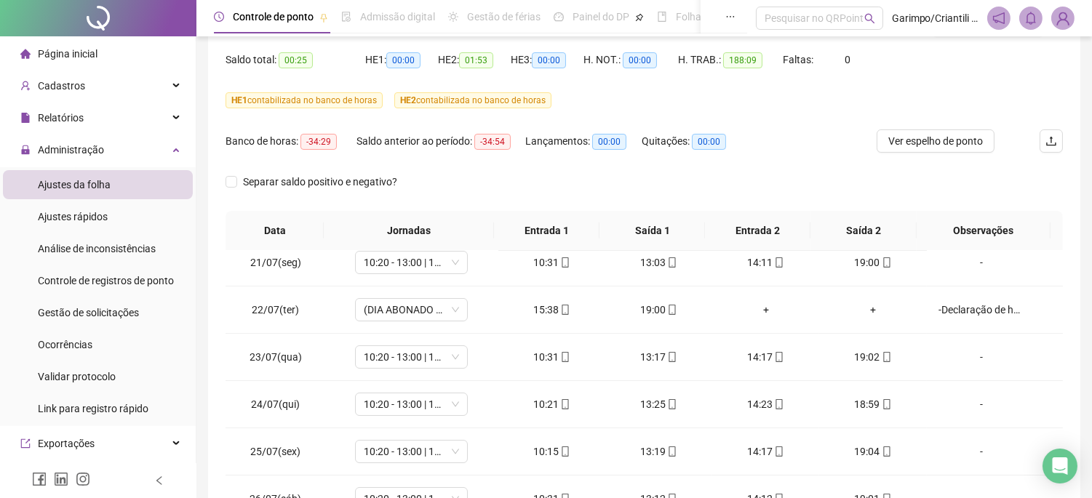
scroll to position [0, 0]
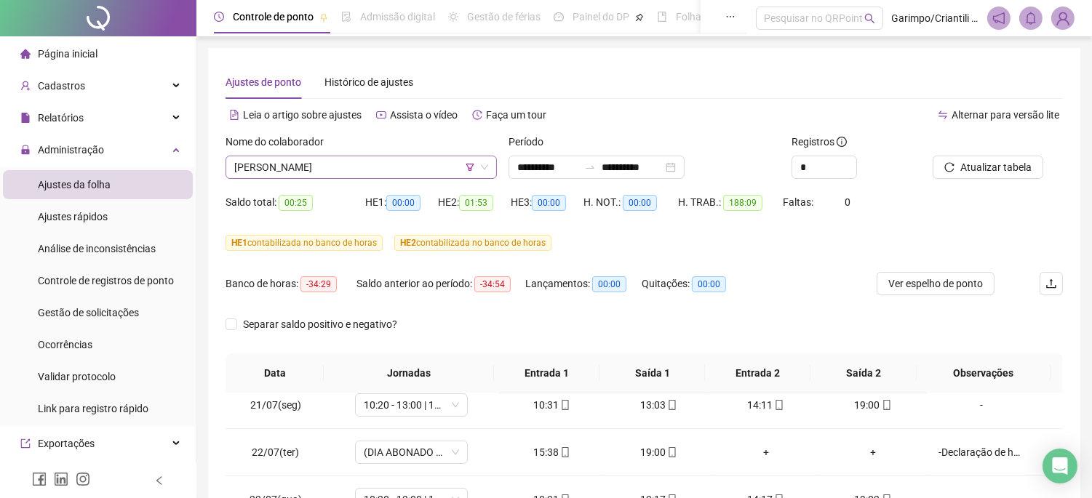
click at [391, 173] on span "[PERSON_NAME]" at bounding box center [361, 167] width 254 height 22
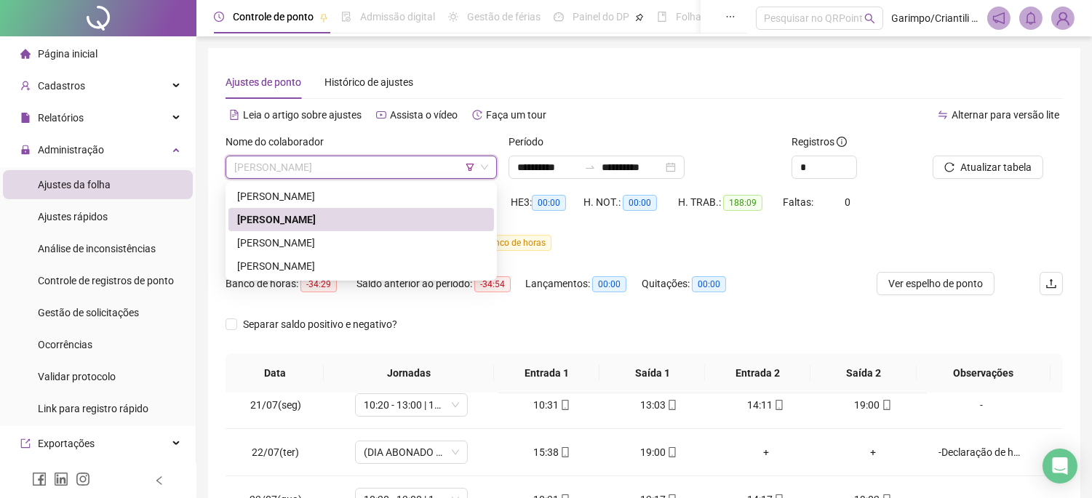
click at [343, 202] on div "[PERSON_NAME]" at bounding box center [361, 196] width 248 height 16
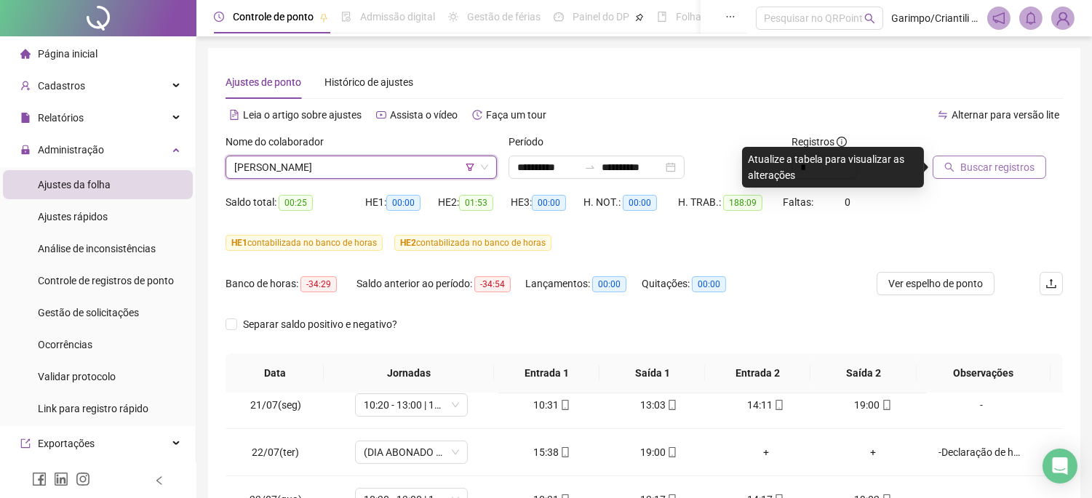
click at [1011, 167] on span "Buscar registros" at bounding box center [997, 167] width 74 height 16
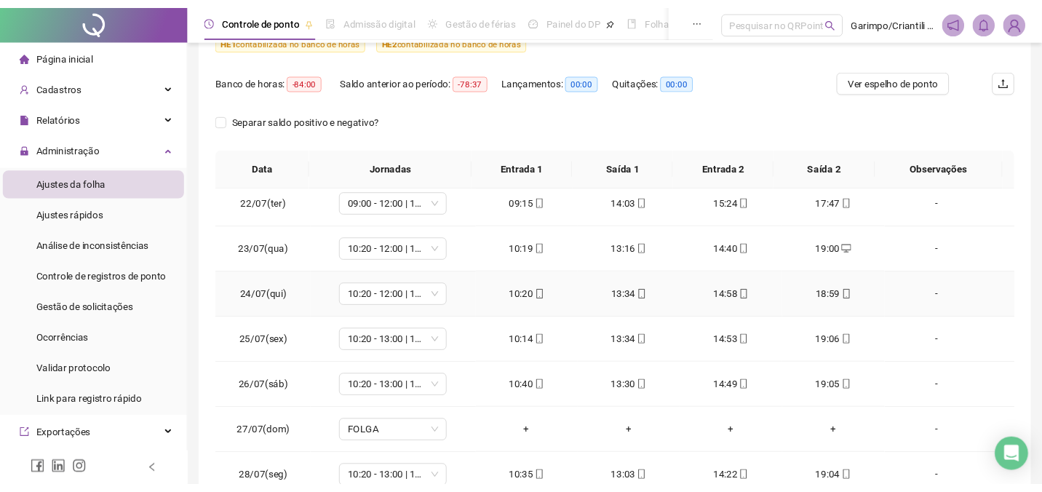
scroll to position [81, 0]
